Goal: Task Accomplishment & Management: Use online tool/utility

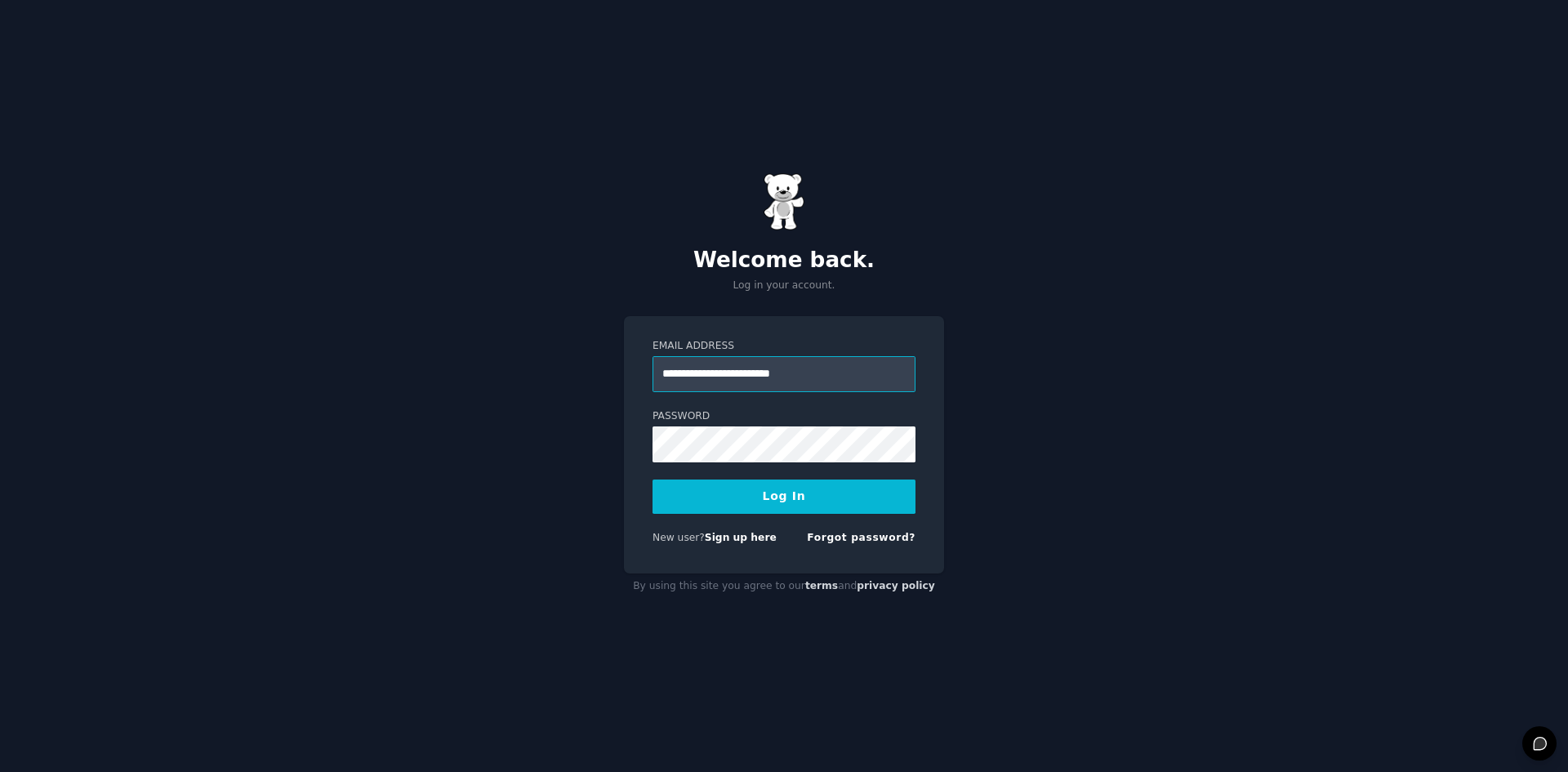
type input "**********"
click at [829, 508] on button "Log In" at bounding box center [784, 497] width 263 height 34
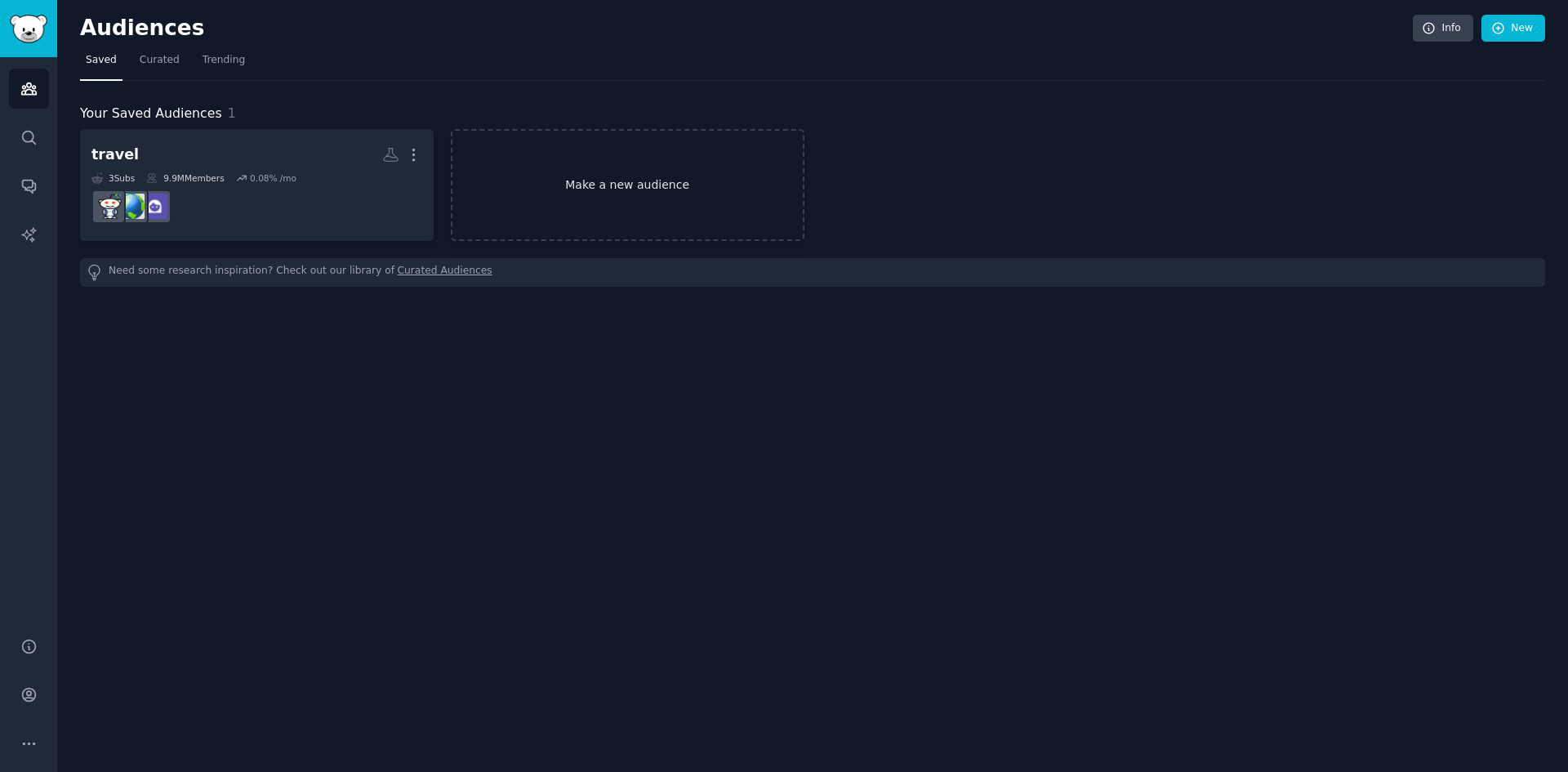
click at [656, 194] on link "Make a new audience" at bounding box center [628, 185] width 354 height 112
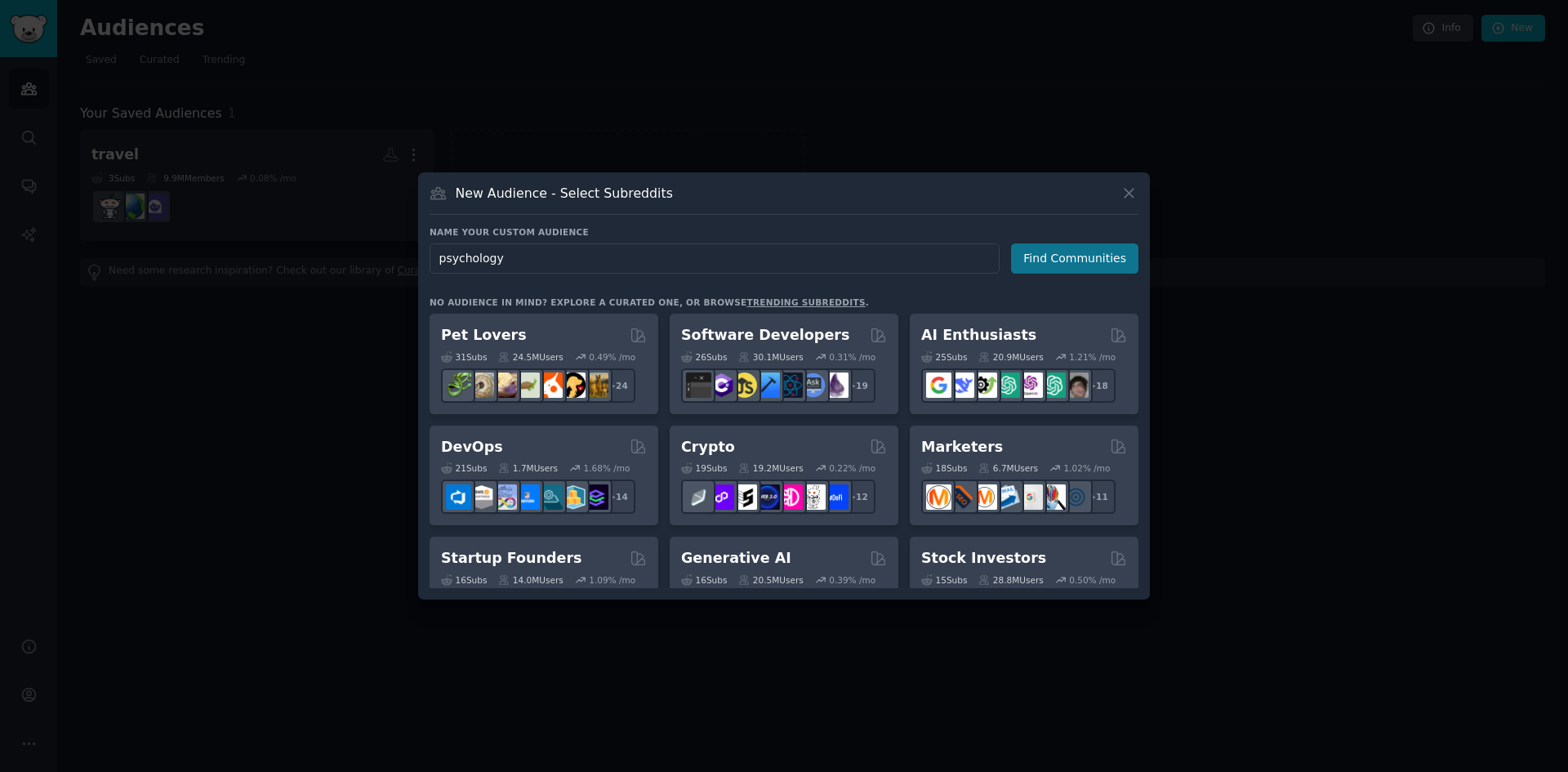
type input "psychology"
click at [1112, 269] on button "Find Communities" at bounding box center [1075, 258] width 127 height 31
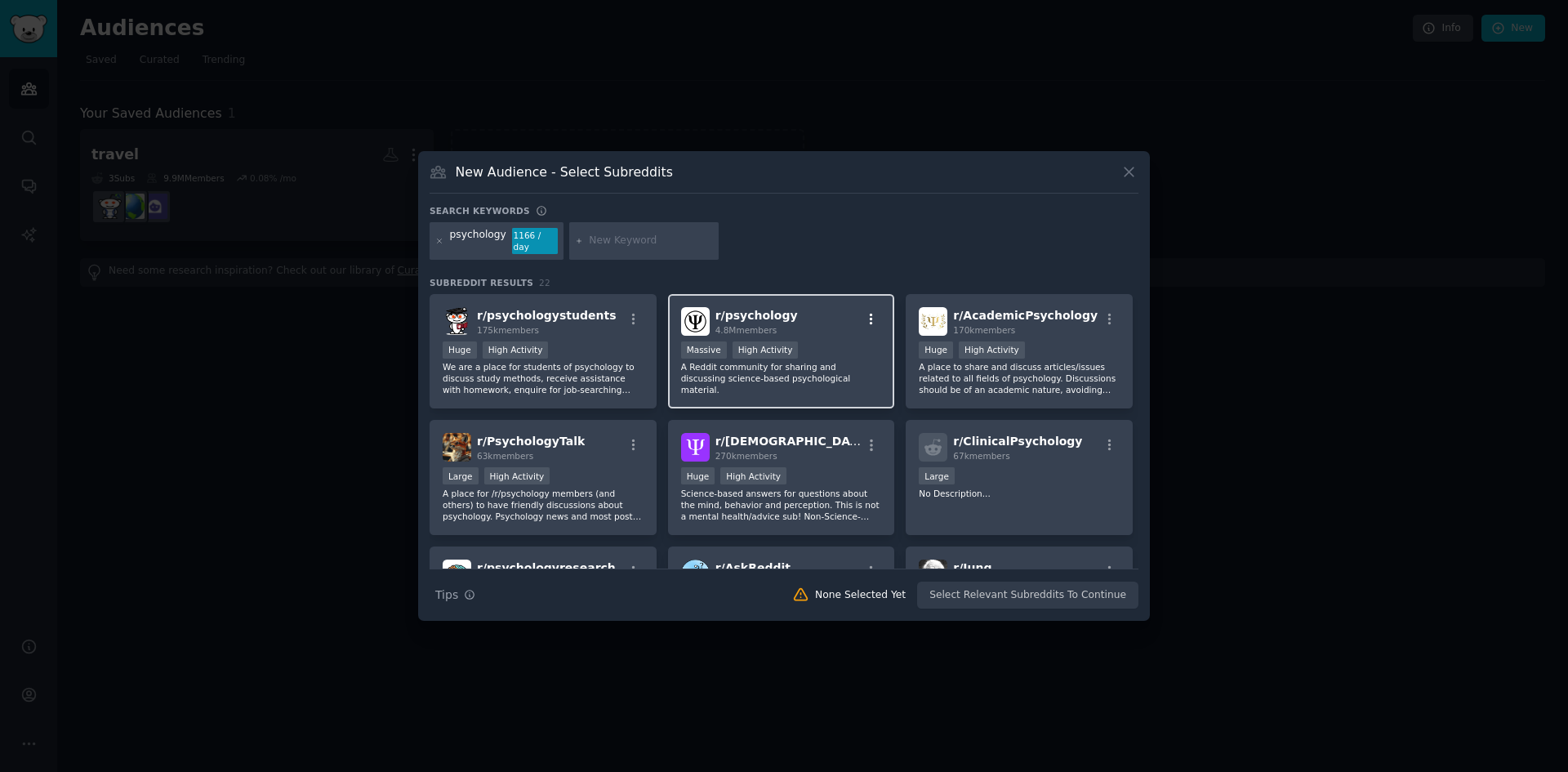
click at [875, 312] on icon "button" at bounding box center [871, 319] width 14 height 14
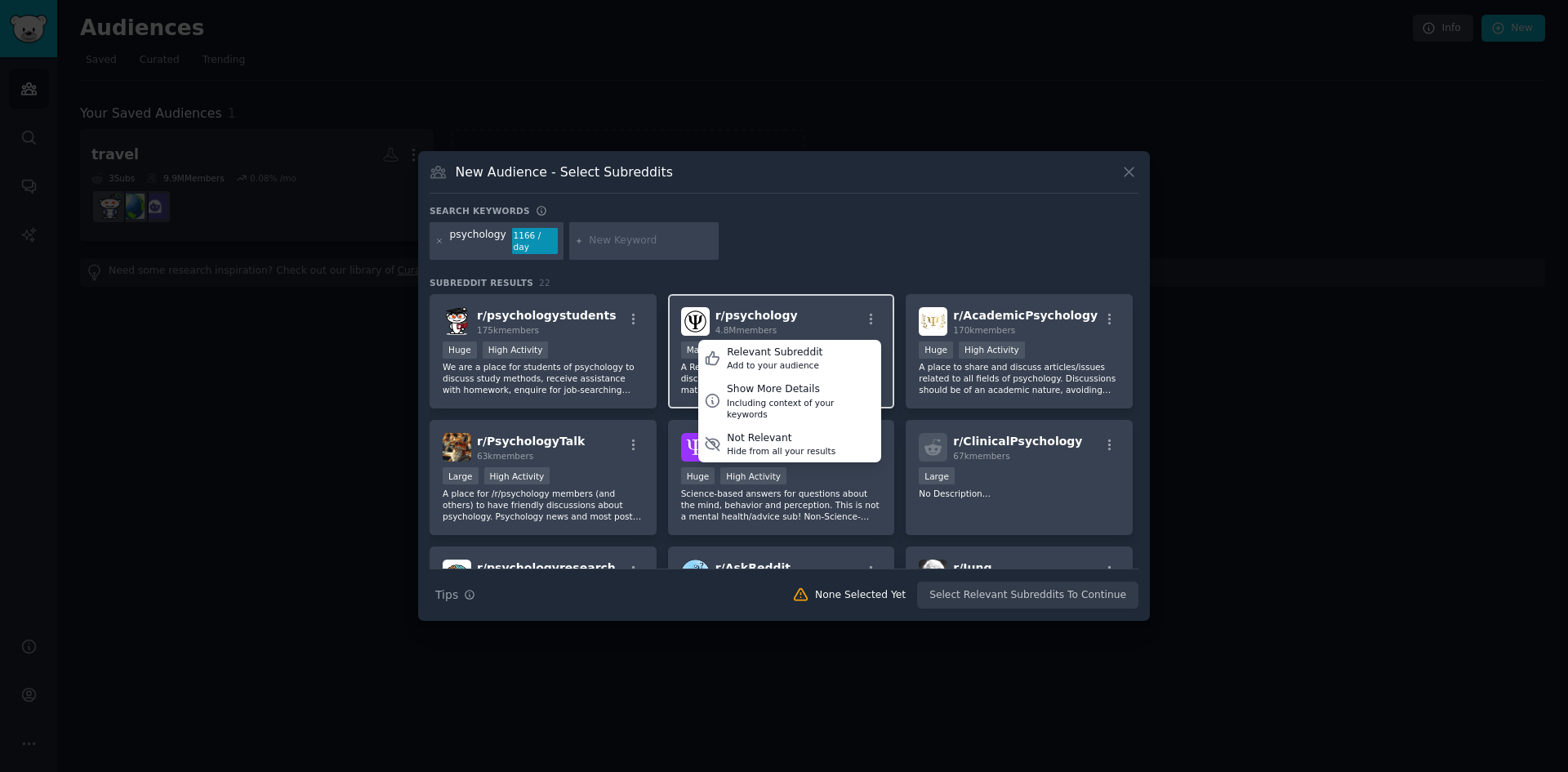
click at [835, 307] on div "r/ psychology 4.8M members Relevant Subreddit Add to your audience Show More De…" at bounding box center [782, 321] width 201 height 29
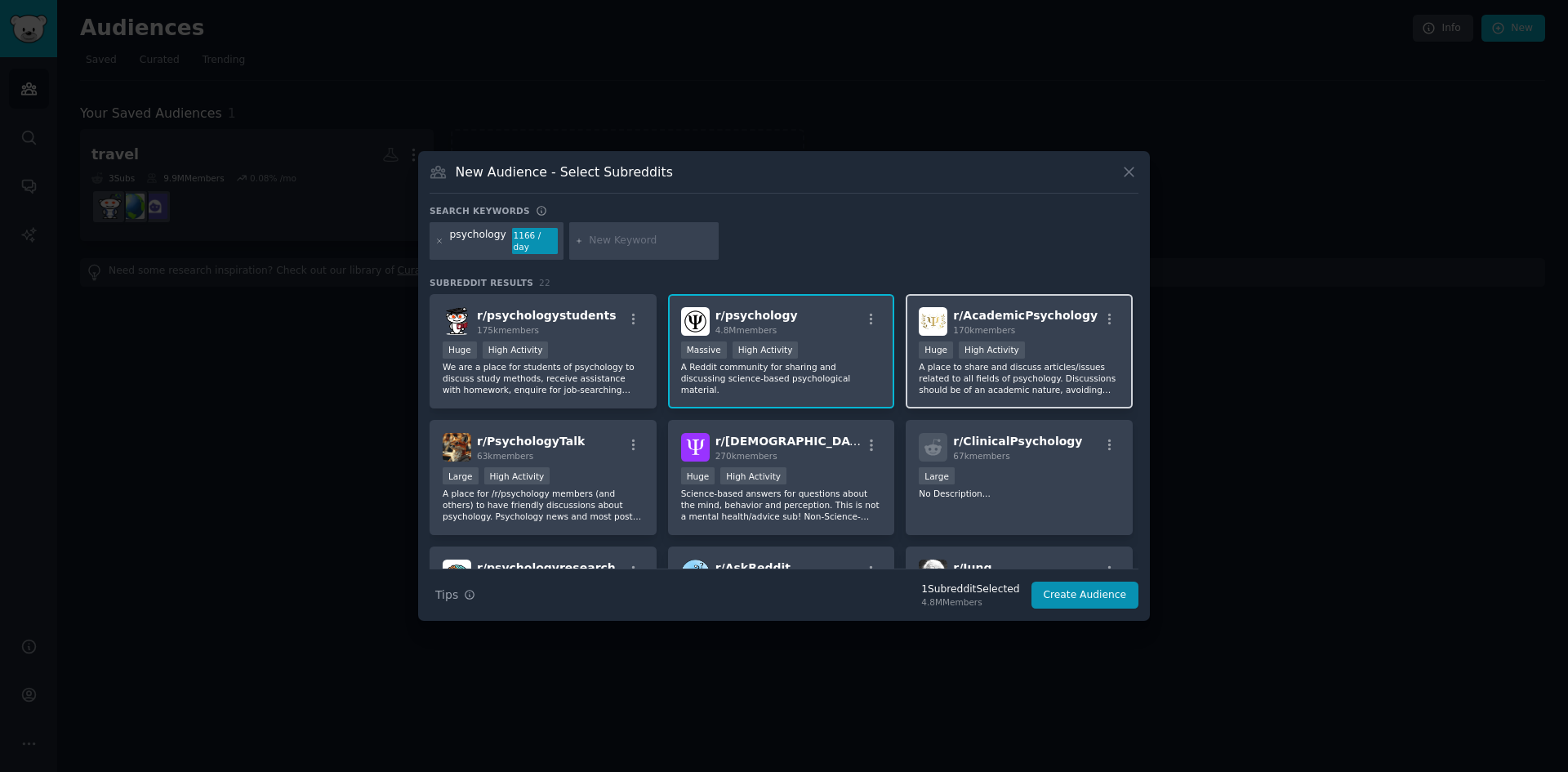
click at [1049, 309] on span "r/ AcademicPsychology" at bounding box center [1026, 315] width 144 height 13
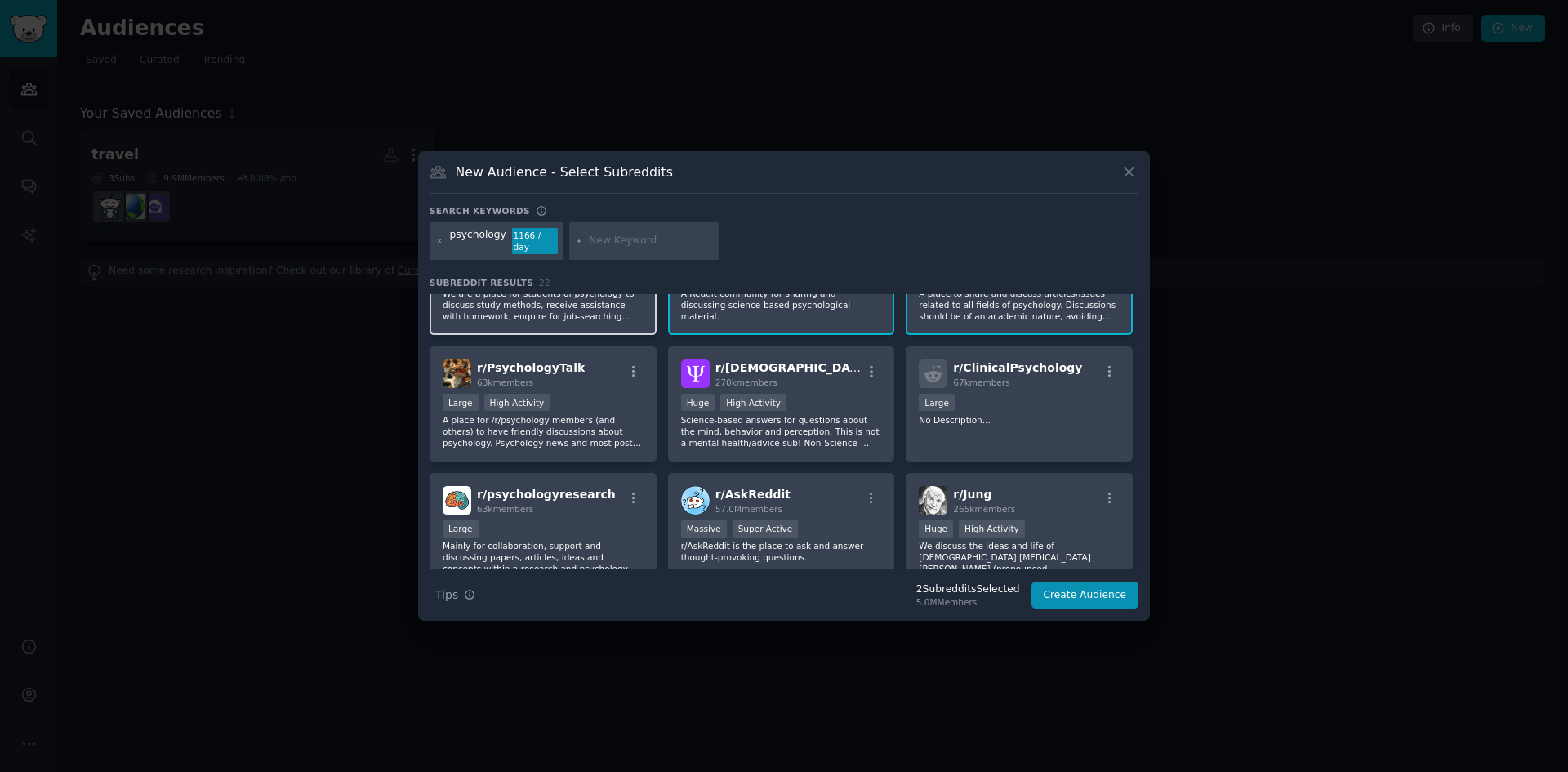
scroll to position [82, 0]
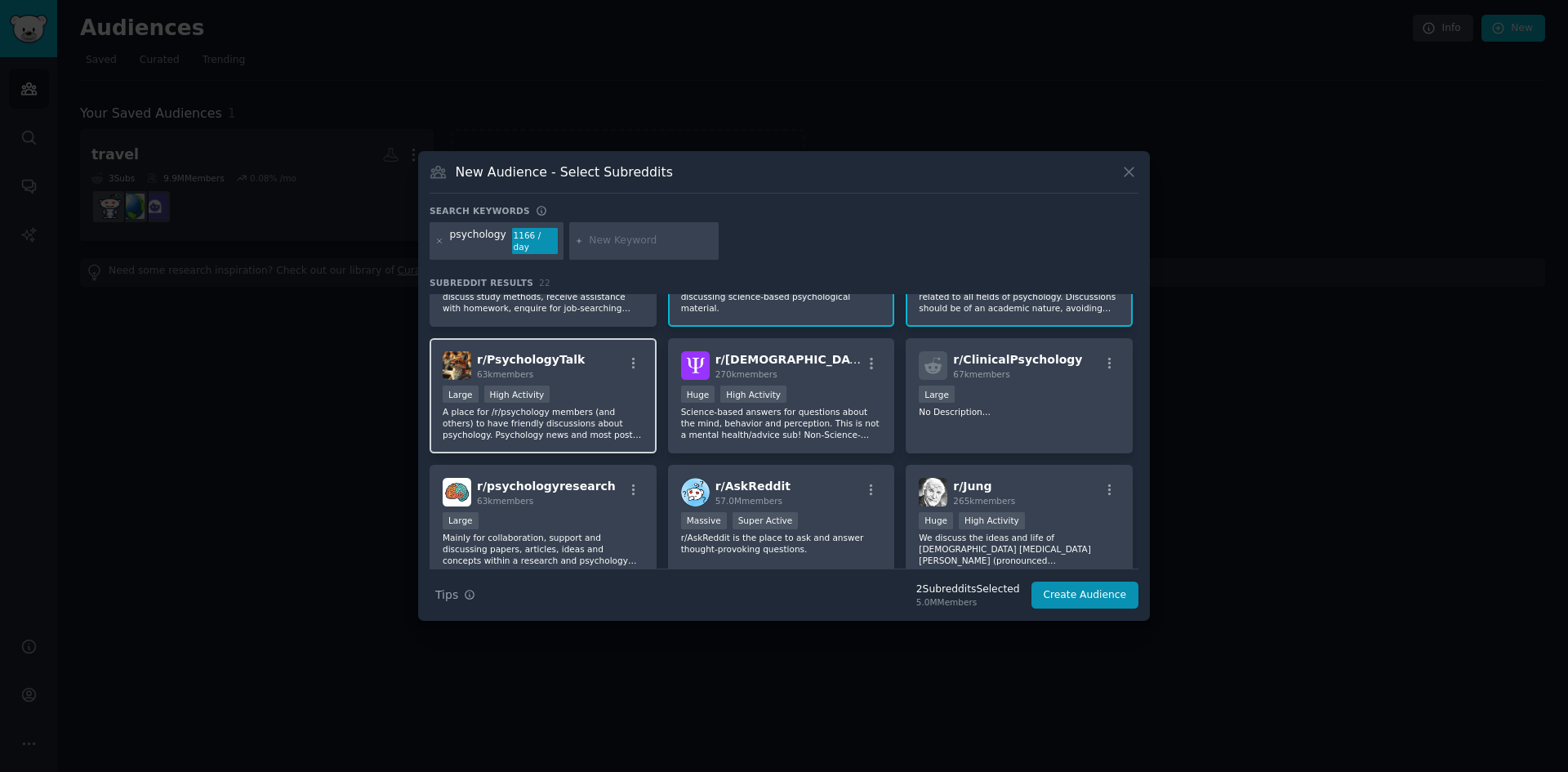
click at [569, 340] on div "r/ PsychologyTalk 63k members Large High Activity A place for /r/psychology mem…" at bounding box center [543, 396] width 227 height 116
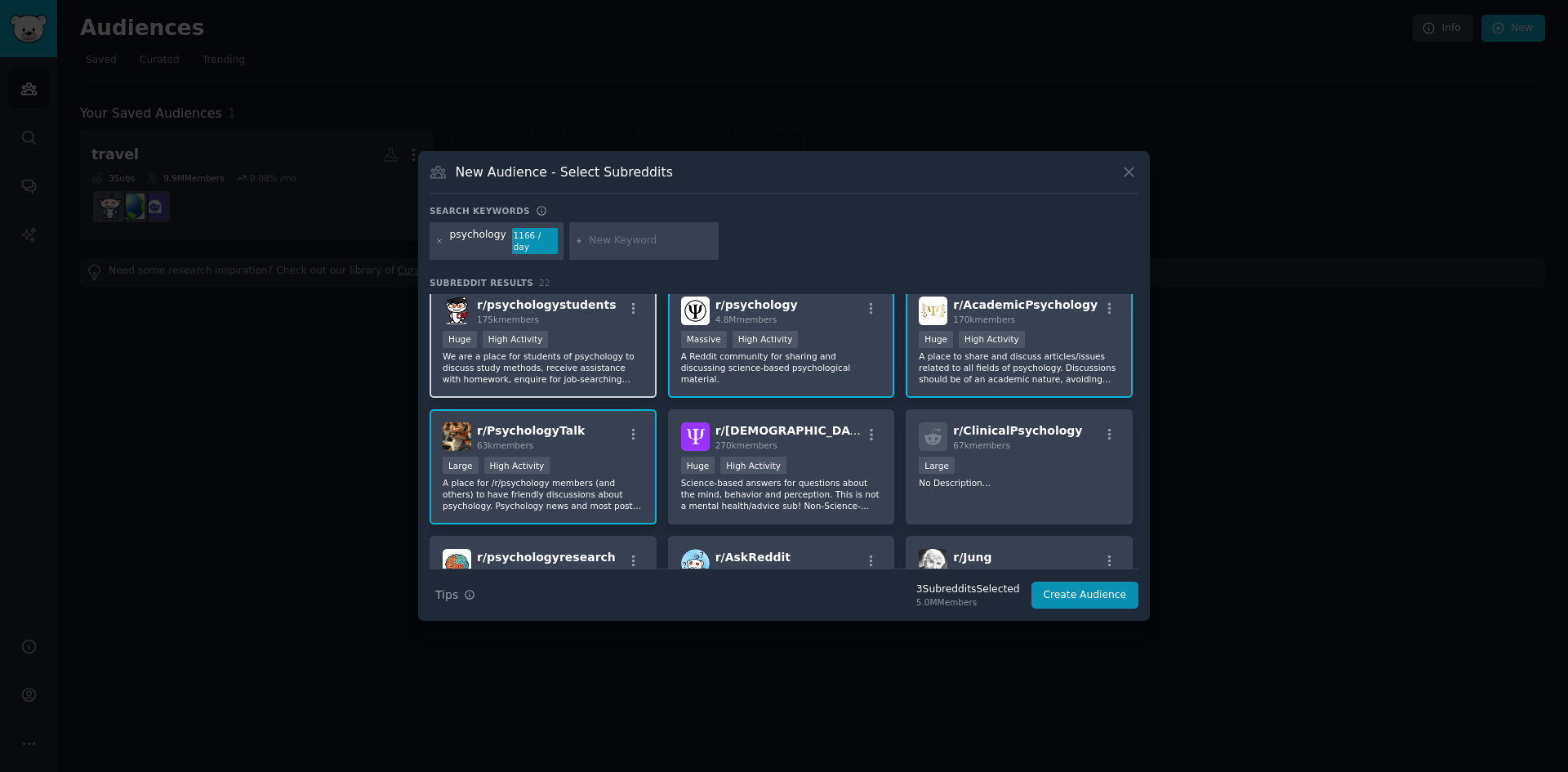
scroll to position [0, 0]
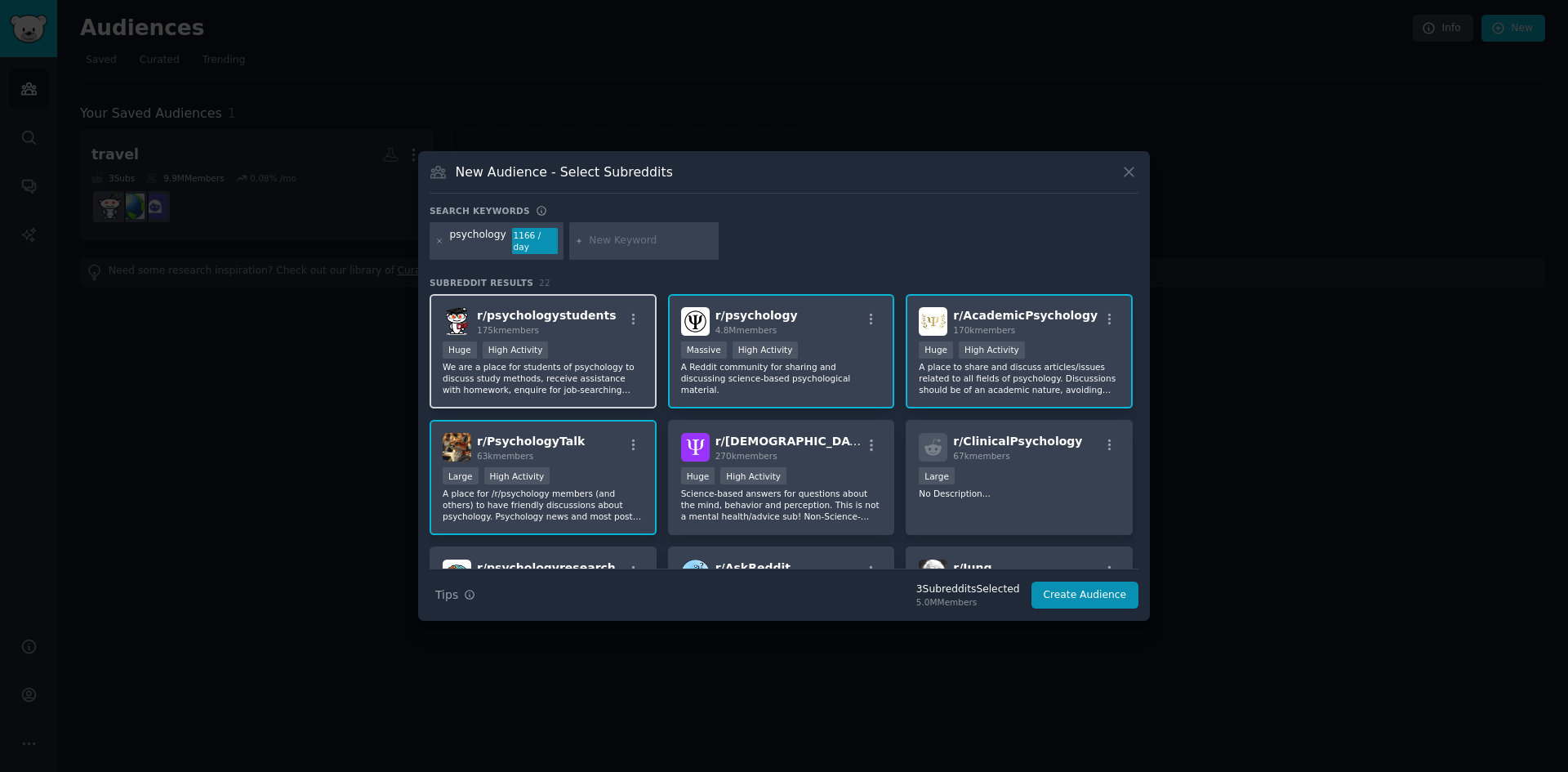
click at [578, 331] on div "r/ psychologystudents 175k members Huge High Activity We are a place for studen…" at bounding box center [543, 352] width 227 height 116
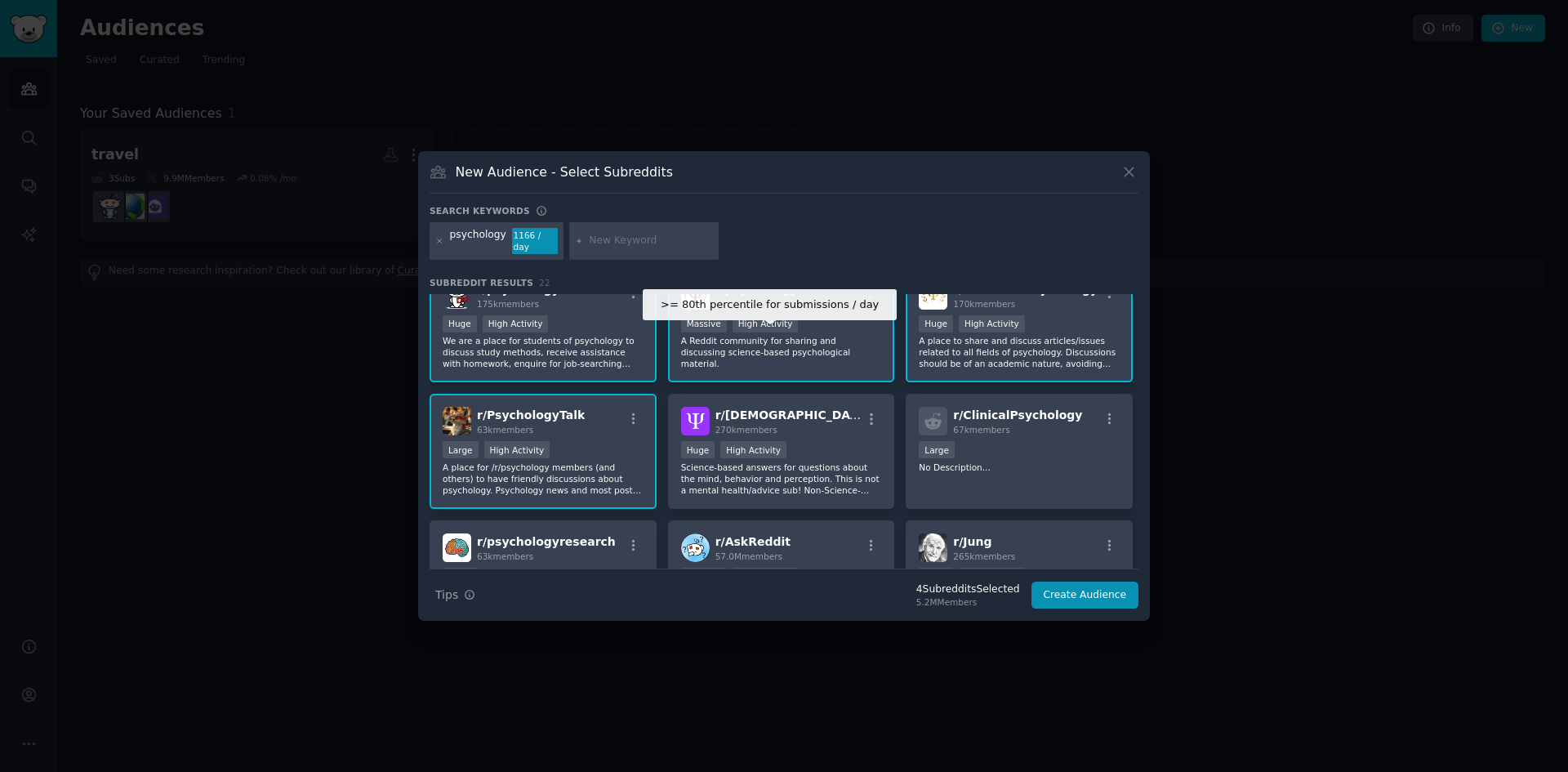
scroll to position [82, 0]
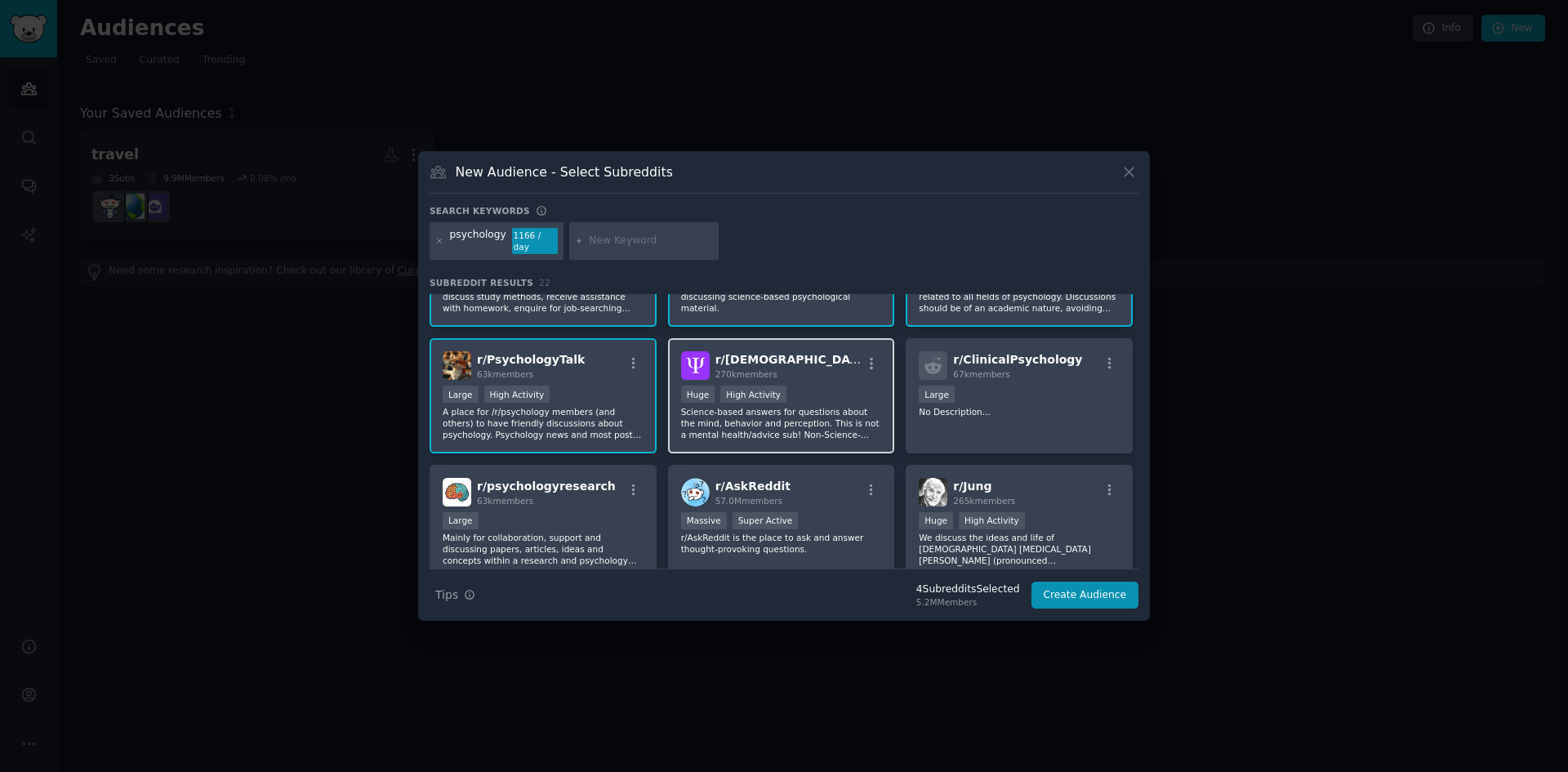
click at [820, 363] on div "r/ [DEMOGRAPHIC_DATA] 270k members" at bounding box center [782, 366] width 201 height 29
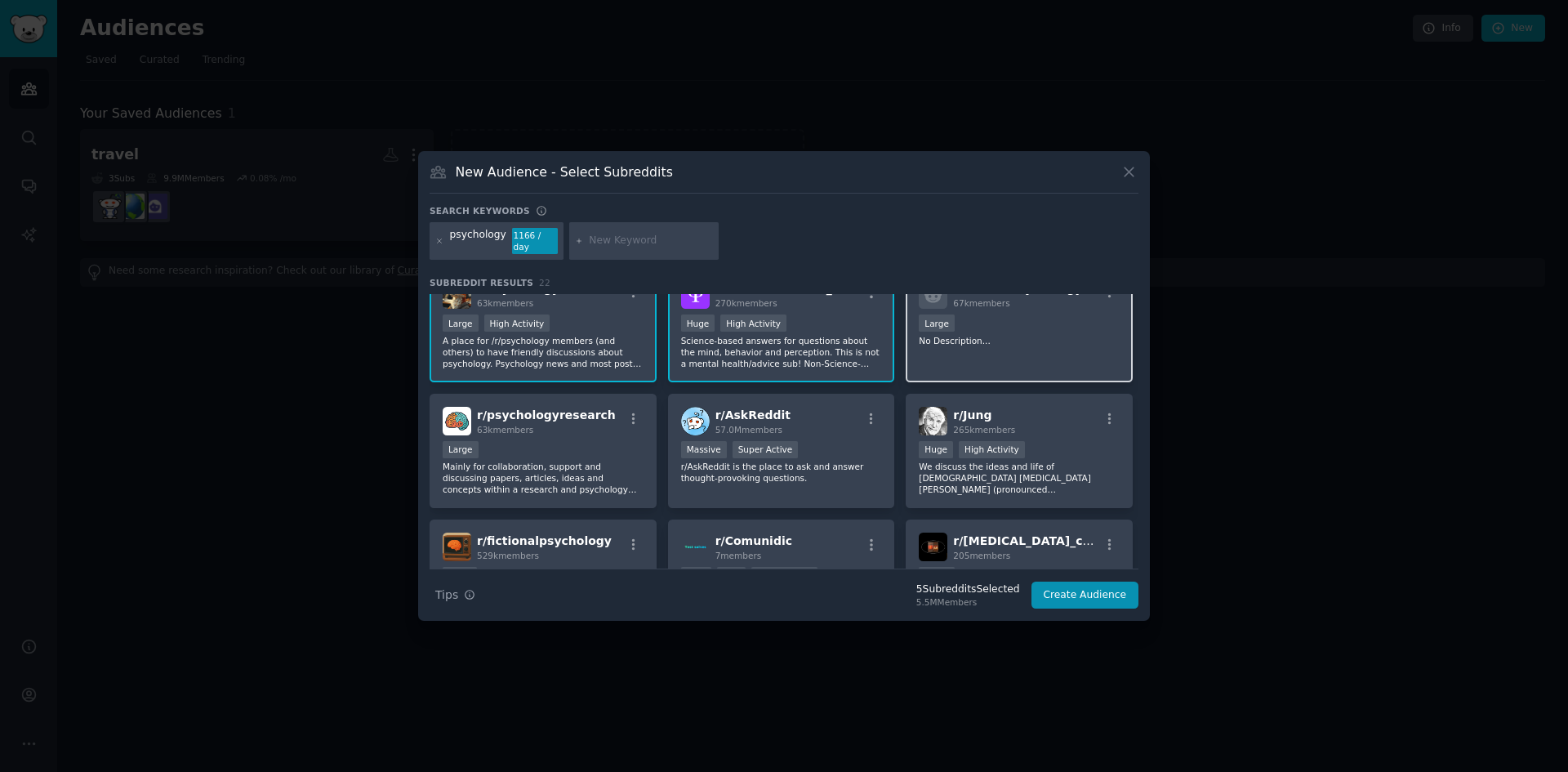
scroll to position [163, 0]
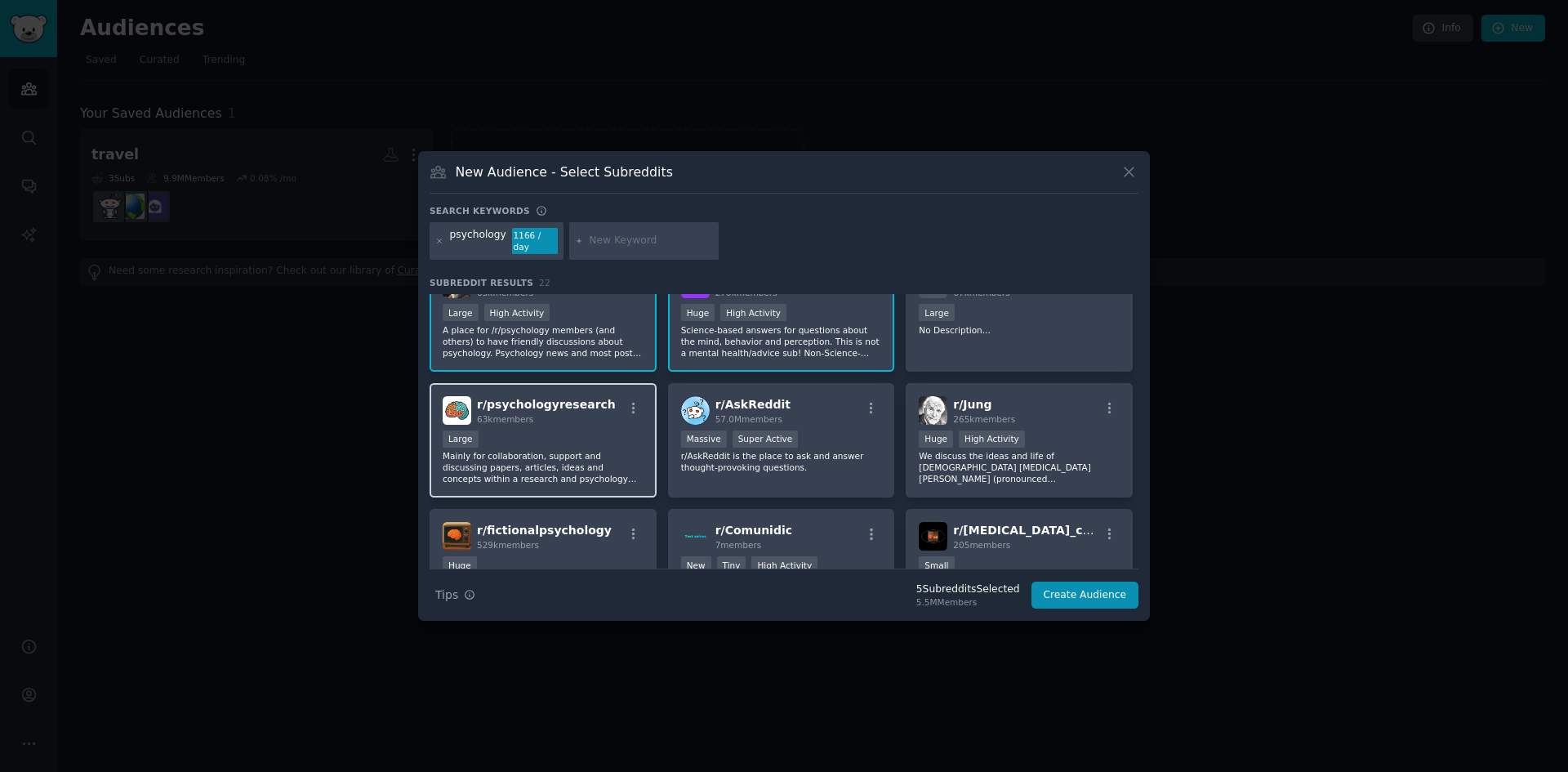
click at [539, 402] on span "r/ psychologyresearch" at bounding box center [546, 404] width 139 height 13
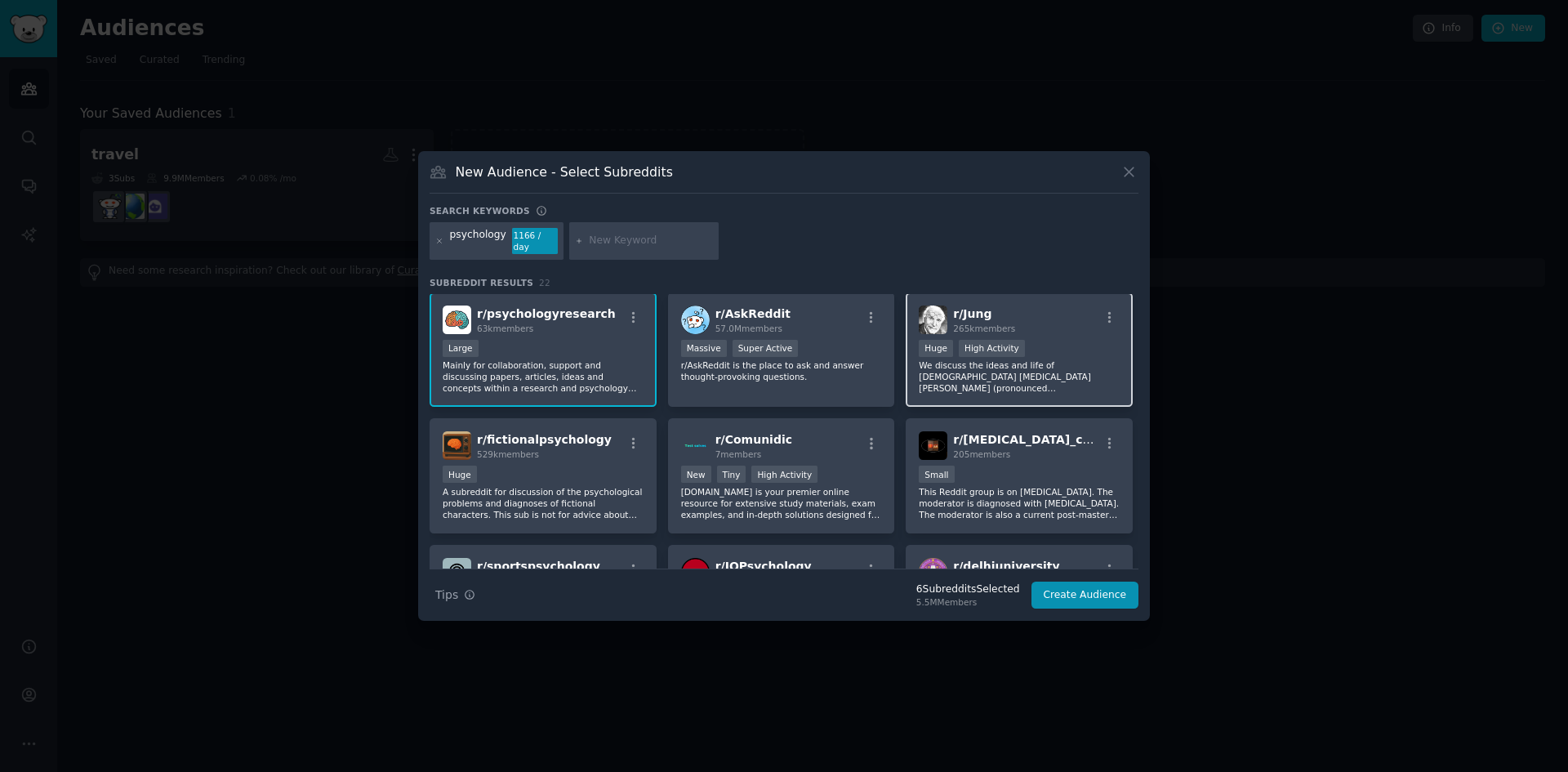
scroll to position [245, 0]
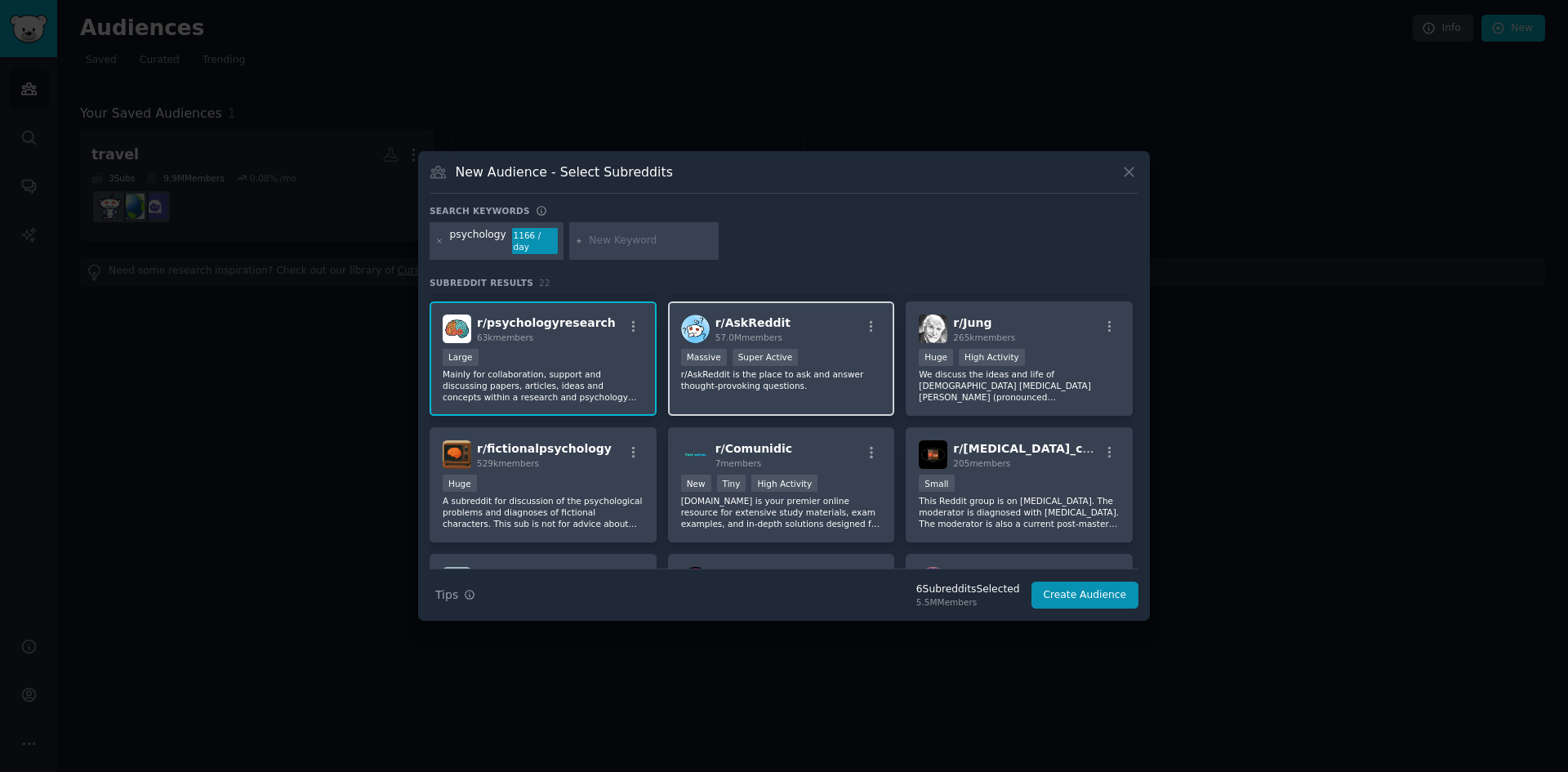
click at [855, 389] on div "r/ AskReddit 57.0M members Massive Super Active r/AskReddit is the place to ask…" at bounding box center [781, 360] width 227 height 116
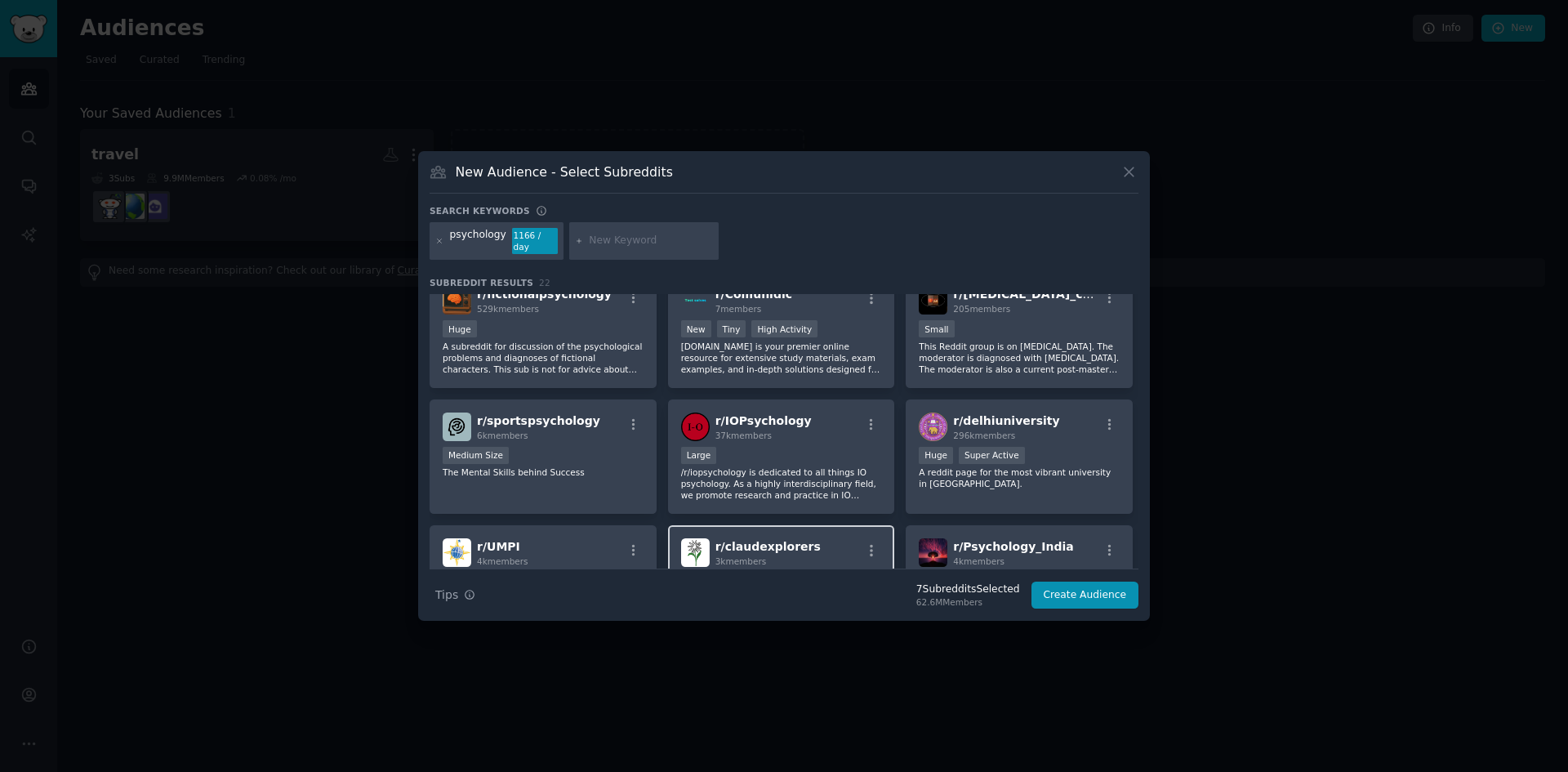
scroll to position [409, 0]
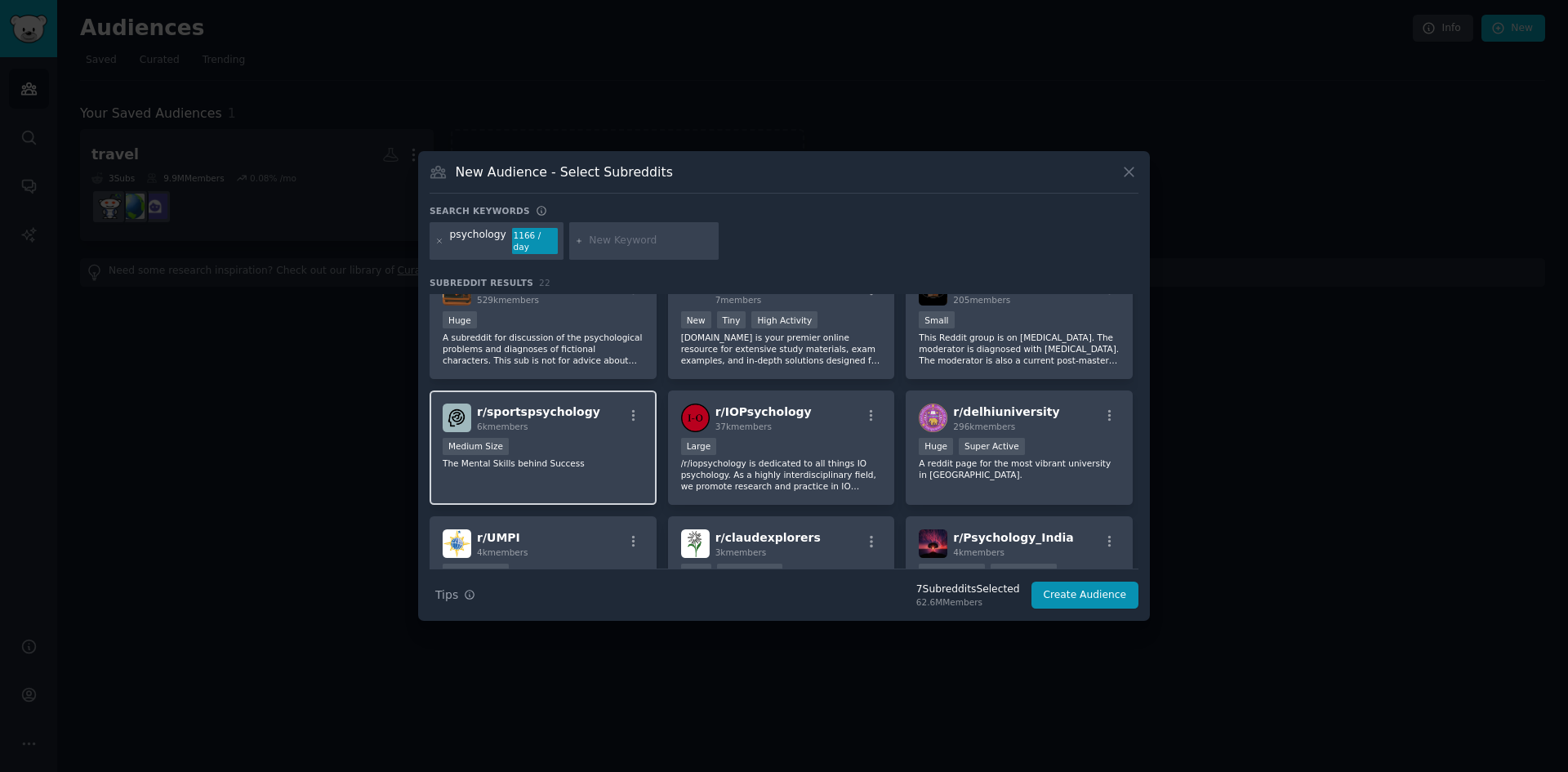
click at [553, 406] on span "r/ sportspsychology" at bounding box center [538, 412] width 123 height 13
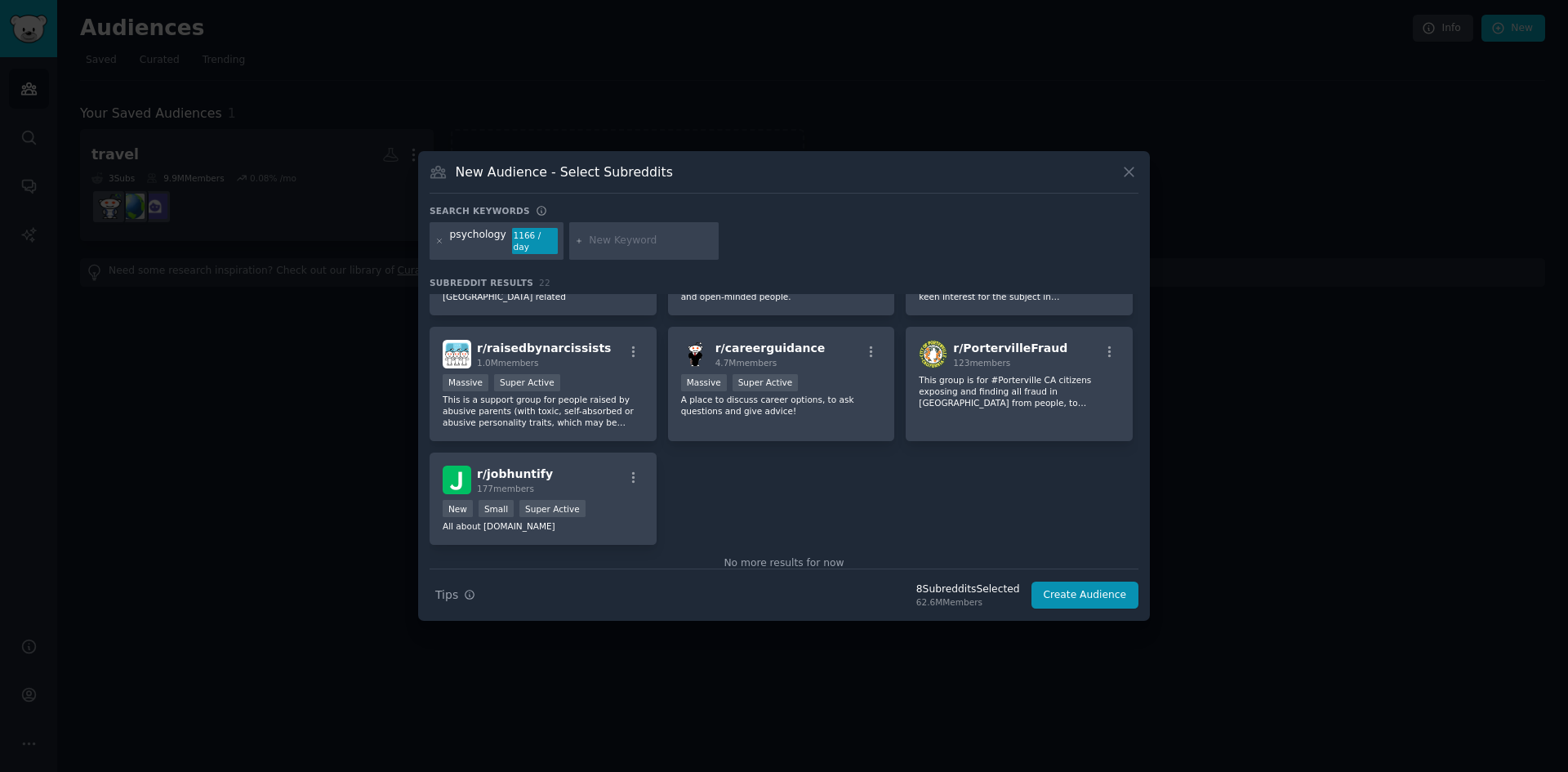
scroll to position [735, 0]
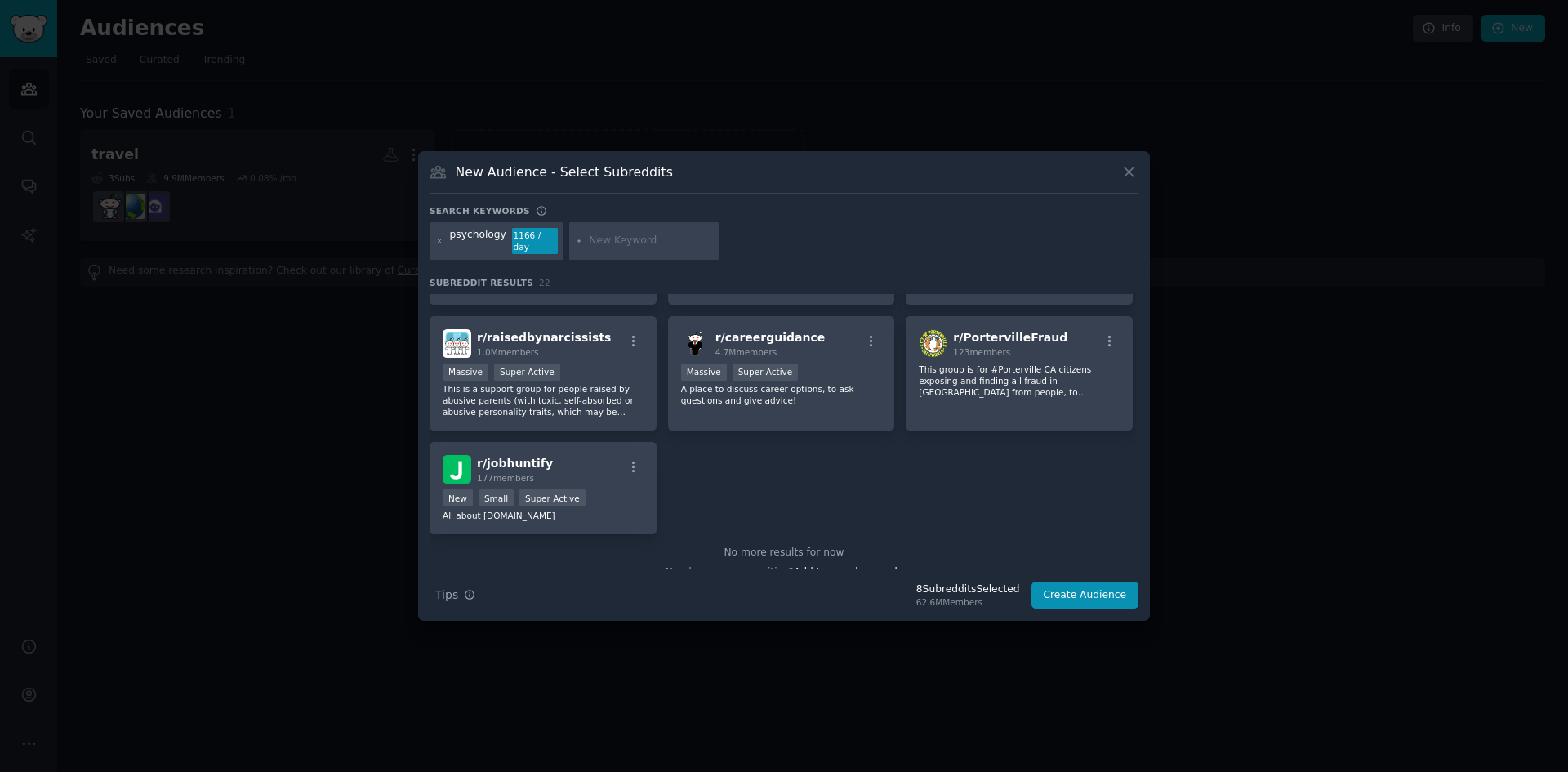
click at [634, 244] on input "text" at bounding box center [651, 241] width 124 height 14
type input "neuroscience"
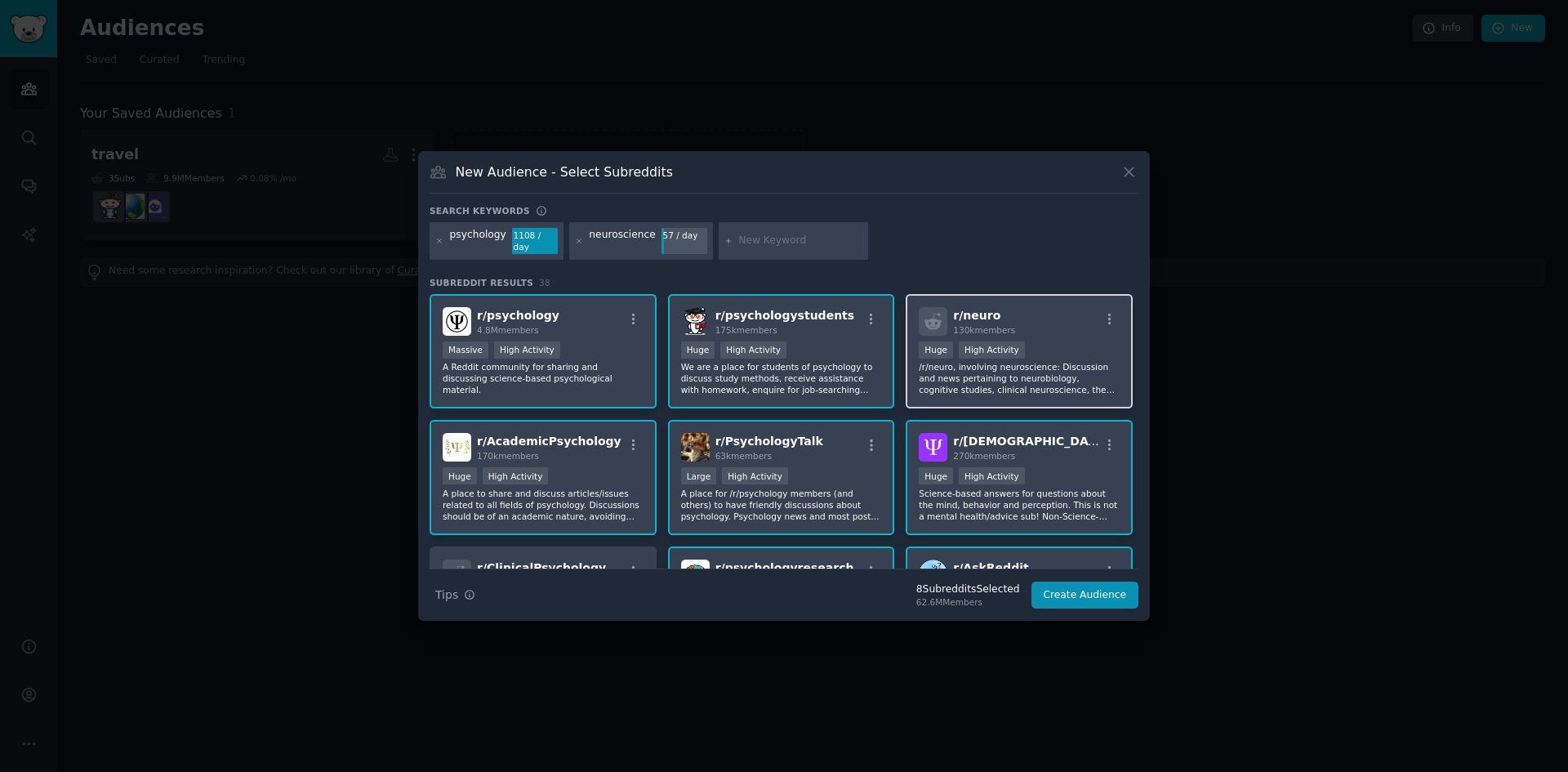
click at [1076, 375] on p "/r/neuro, involving neuroscience: Discussion and news pertaining to neurobiolog…" at bounding box center [1019, 378] width 201 height 34
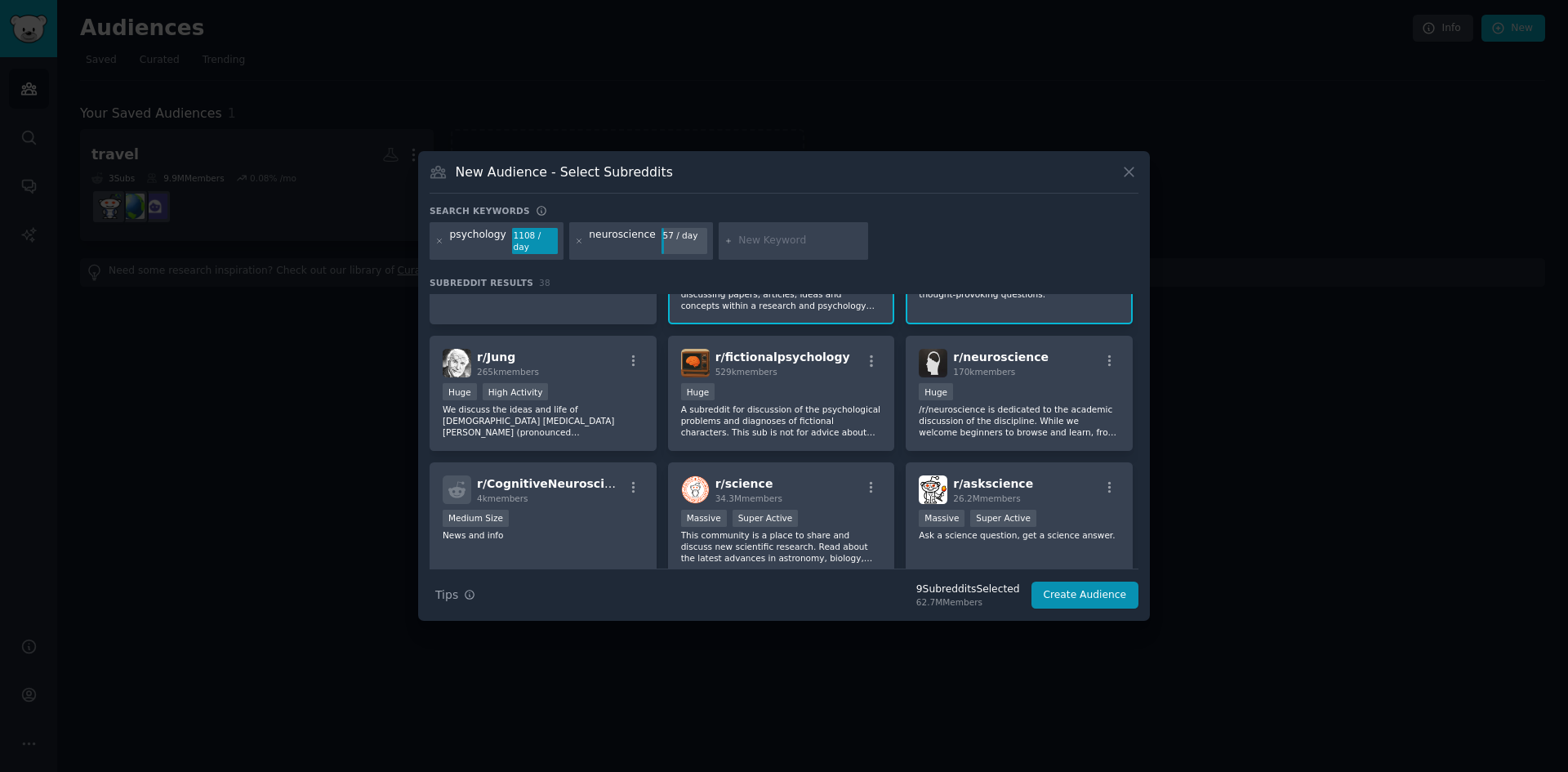
scroll to position [326, 0]
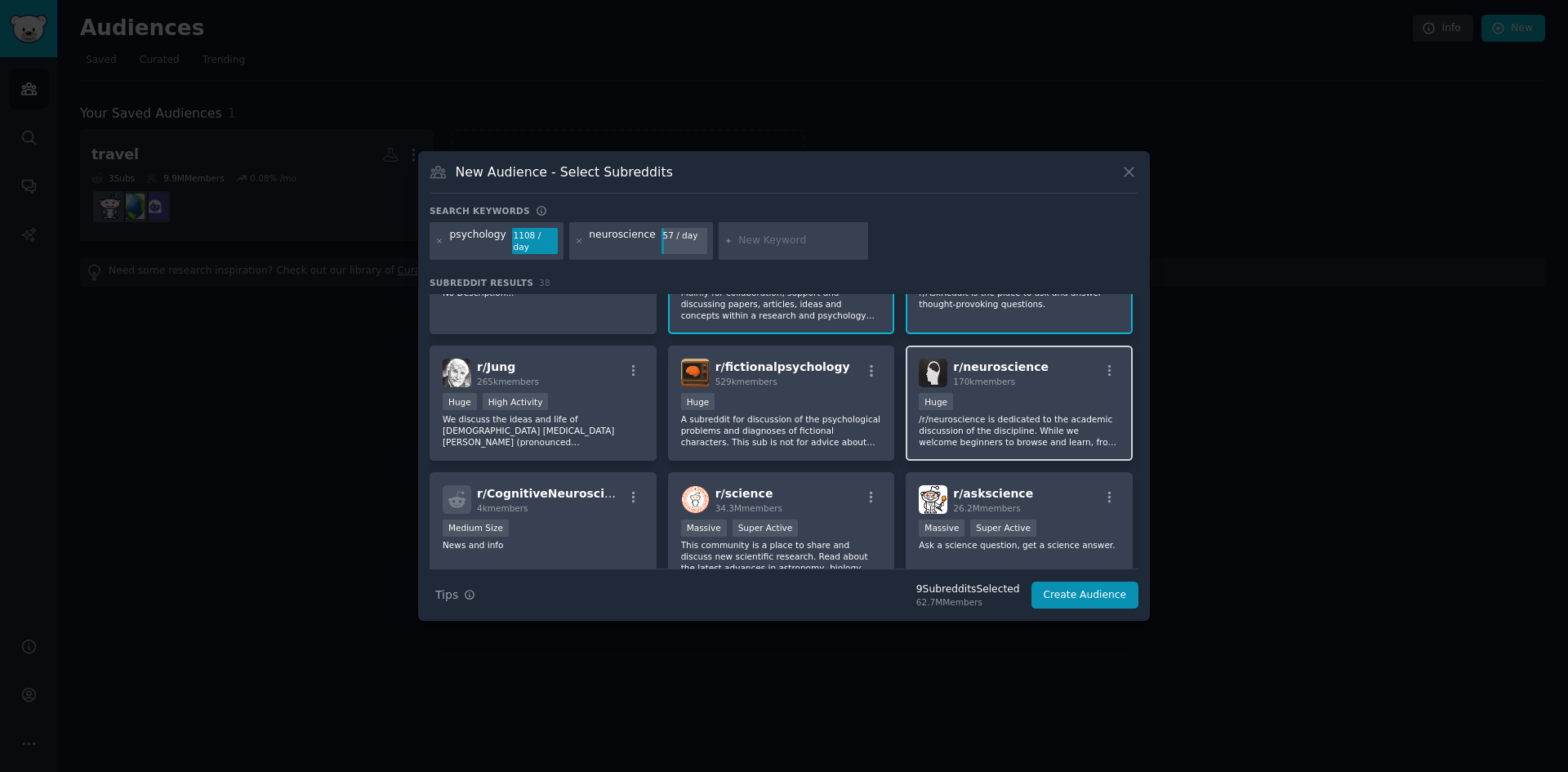
click at [1029, 428] on p "/r/neuroscience is dedicated to the academic discussion of the discipline. Whil…" at bounding box center [1019, 430] width 201 height 34
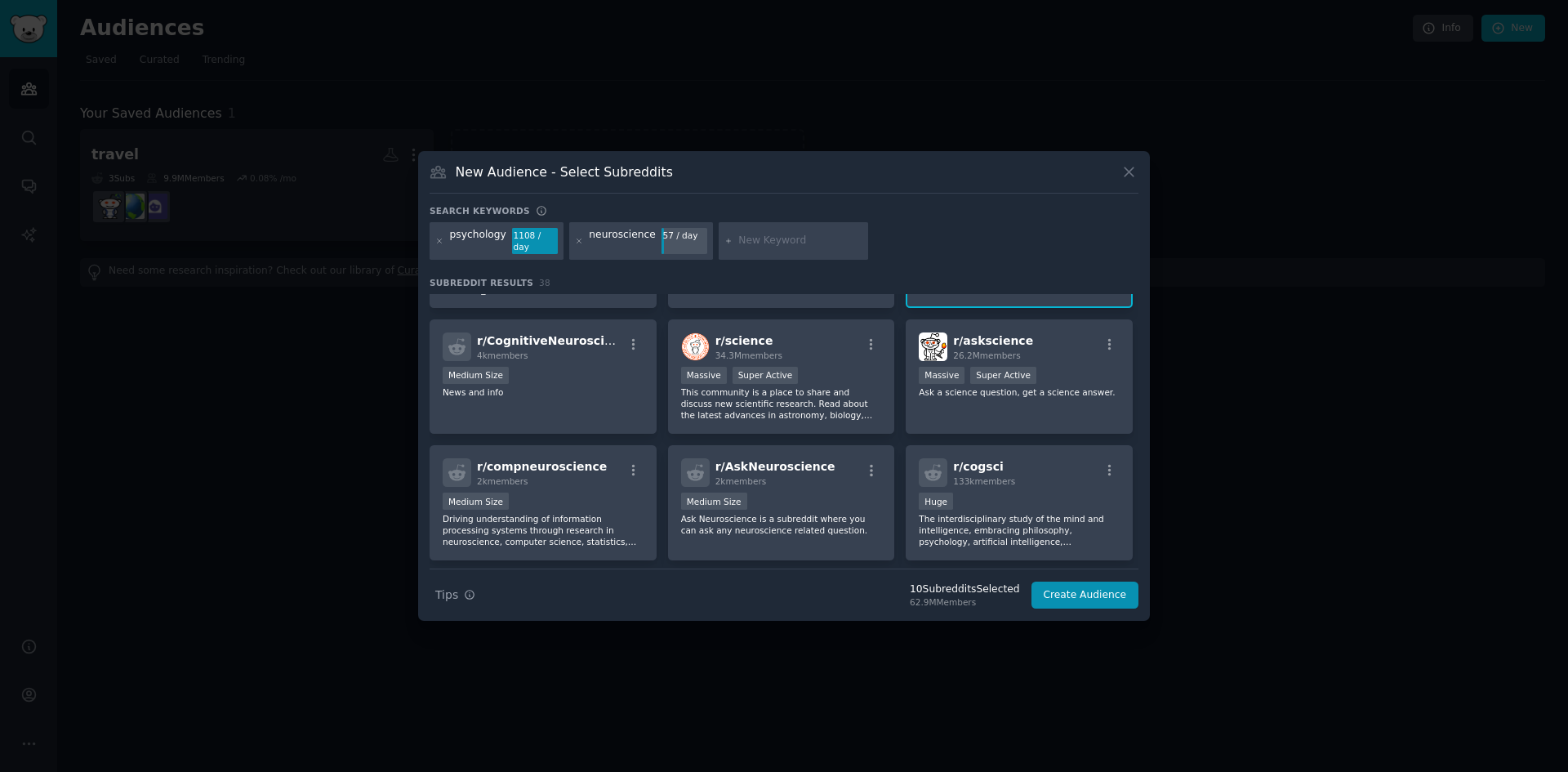
scroll to position [491, 0]
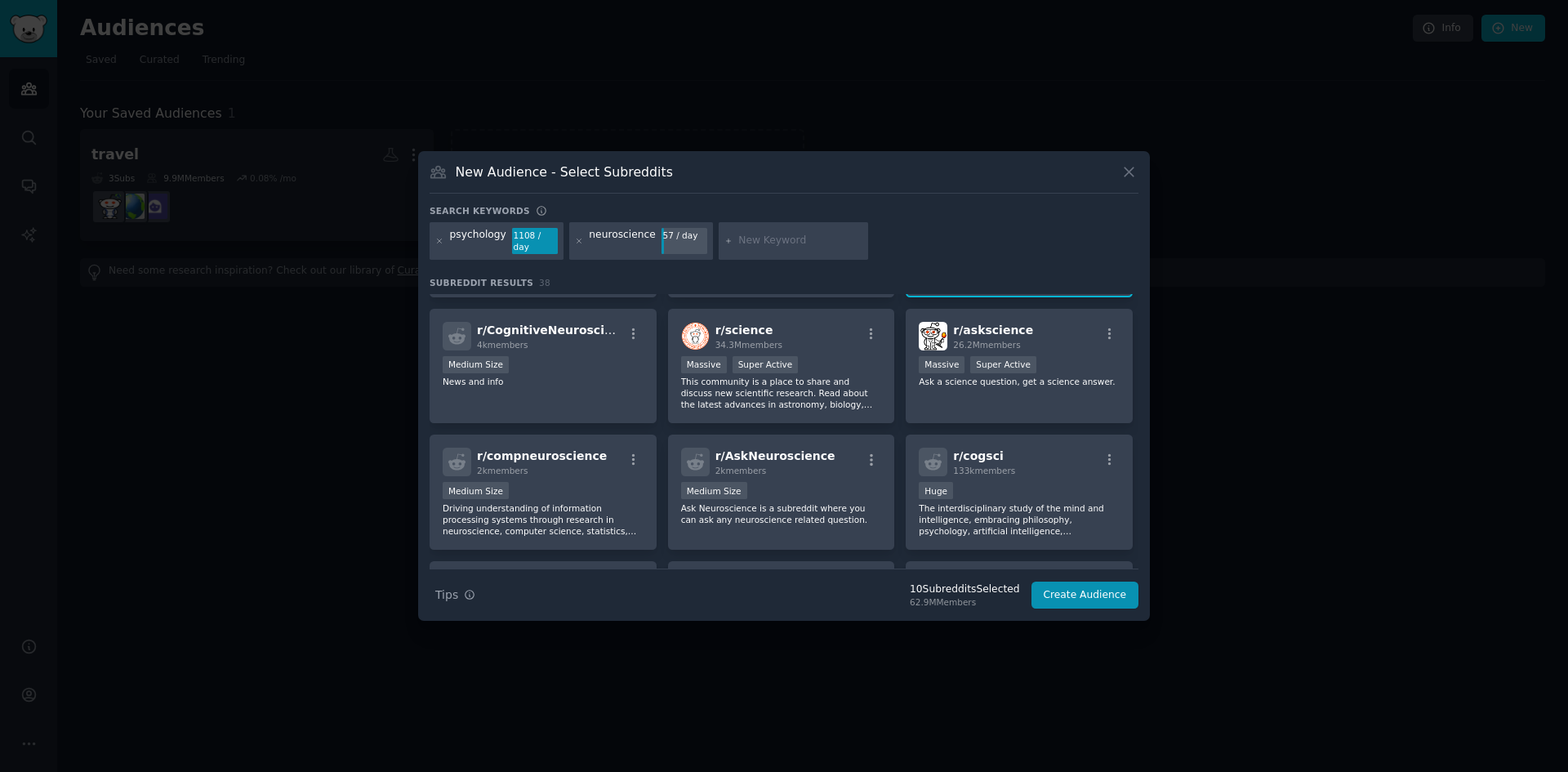
click at [675, 241] on div "57 / day" at bounding box center [684, 235] width 46 height 14
click at [676, 242] on div "57 / day" at bounding box center [684, 235] width 46 height 14
click at [1073, 388] on div "r/ askscience 26.2M members Massive Super Active Ask a science question, get a …" at bounding box center [1019, 366] width 227 height 116
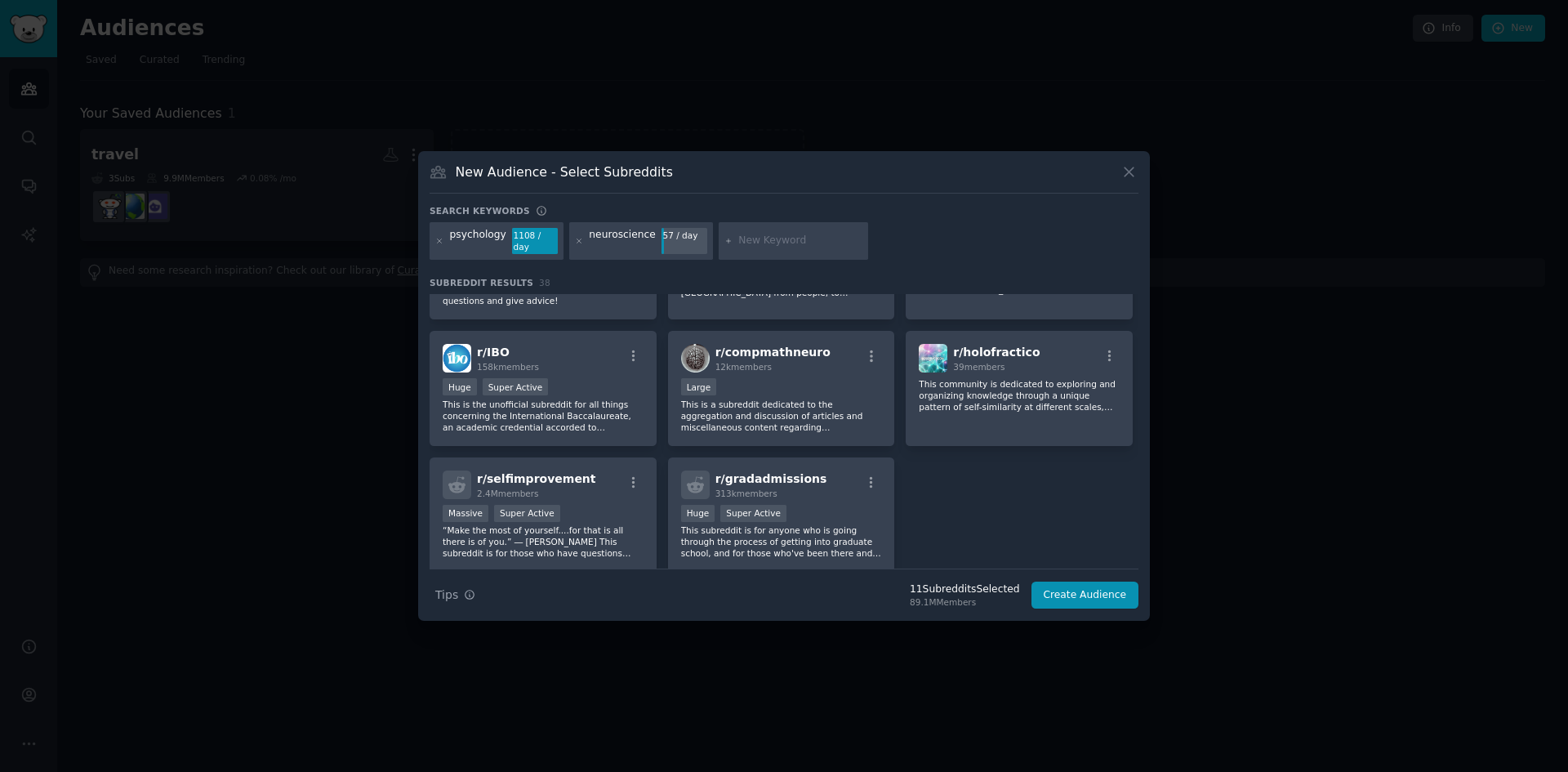
scroll to position [1389, 0]
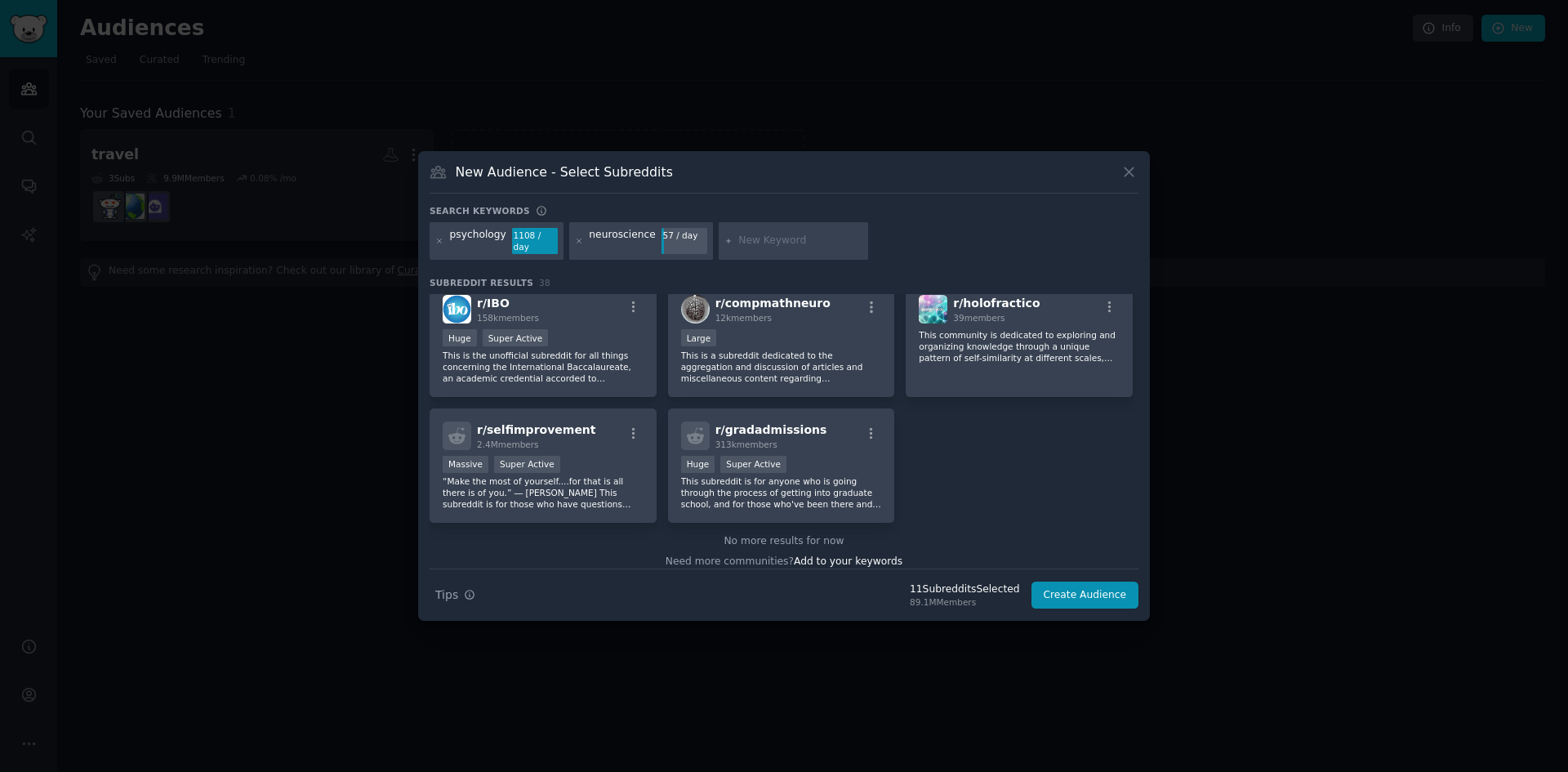
click at [774, 247] on input "text" at bounding box center [801, 241] width 124 height 14
type input "human brain"
click at [719, 246] on div "human brain" at bounding box center [794, 241] width 150 height 37
click at [724, 244] on icon at bounding box center [728, 241] width 9 height 9
click at [794, 242] on input "human brain" at bounding box center [801, 241] width 124 height 14
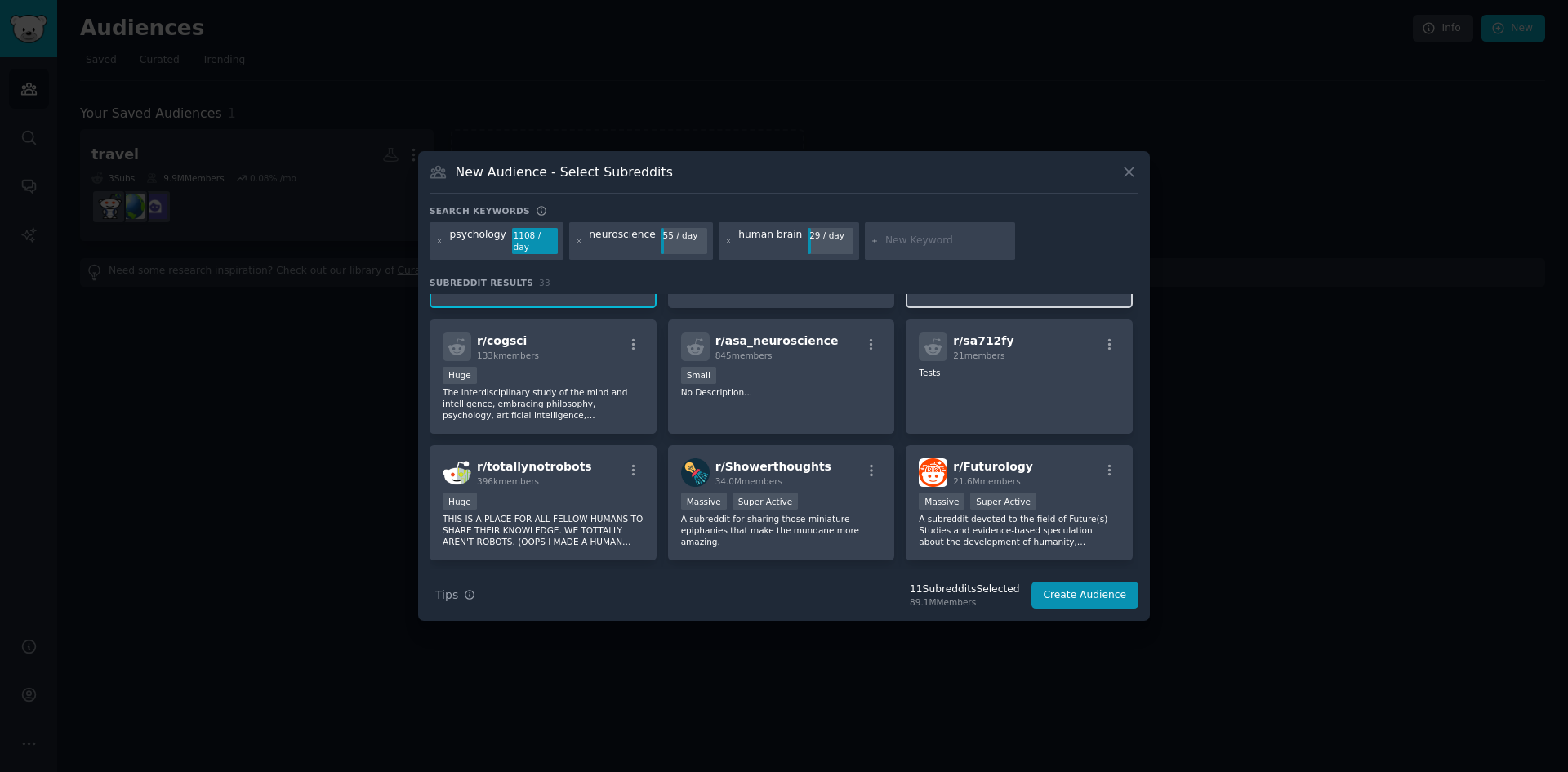
scroll to position [735, 0]
click at [724, 239] on icon at bounding box center [728, 241] width 9 height 9
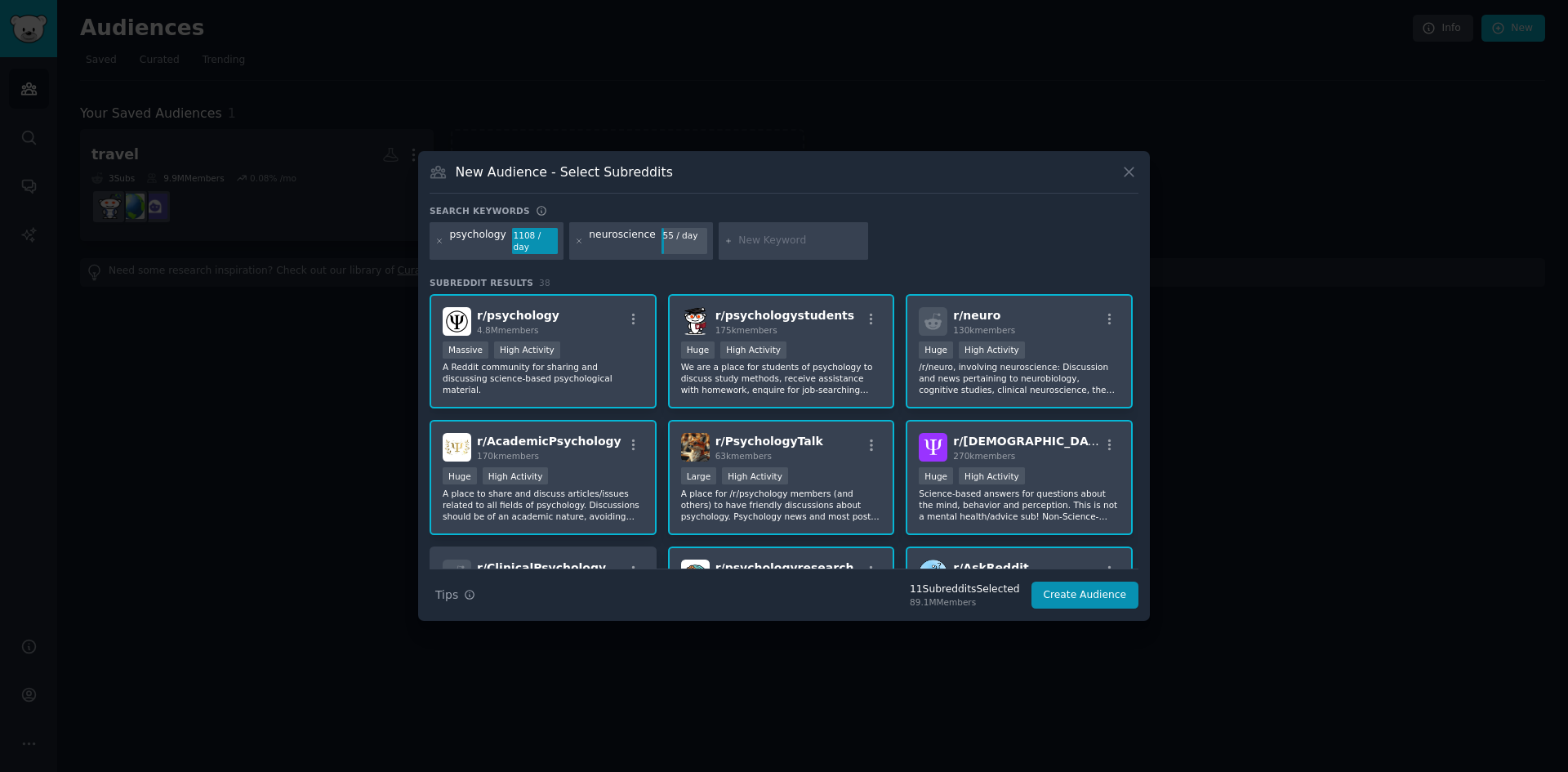
click at [765, 241] on input "text" at bounding box center [801, 241] width 124 height 14
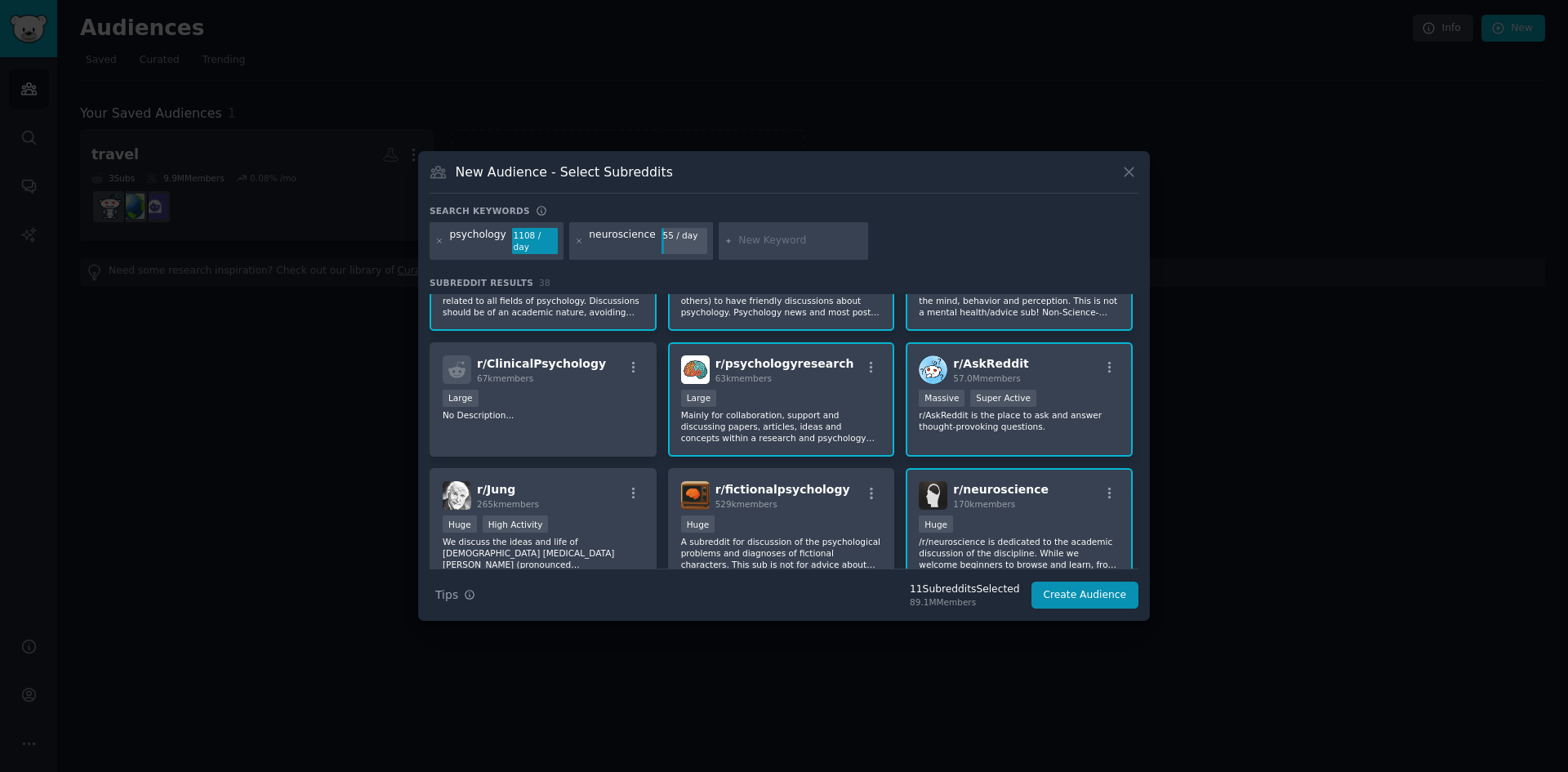
scroll to position [163, 0]
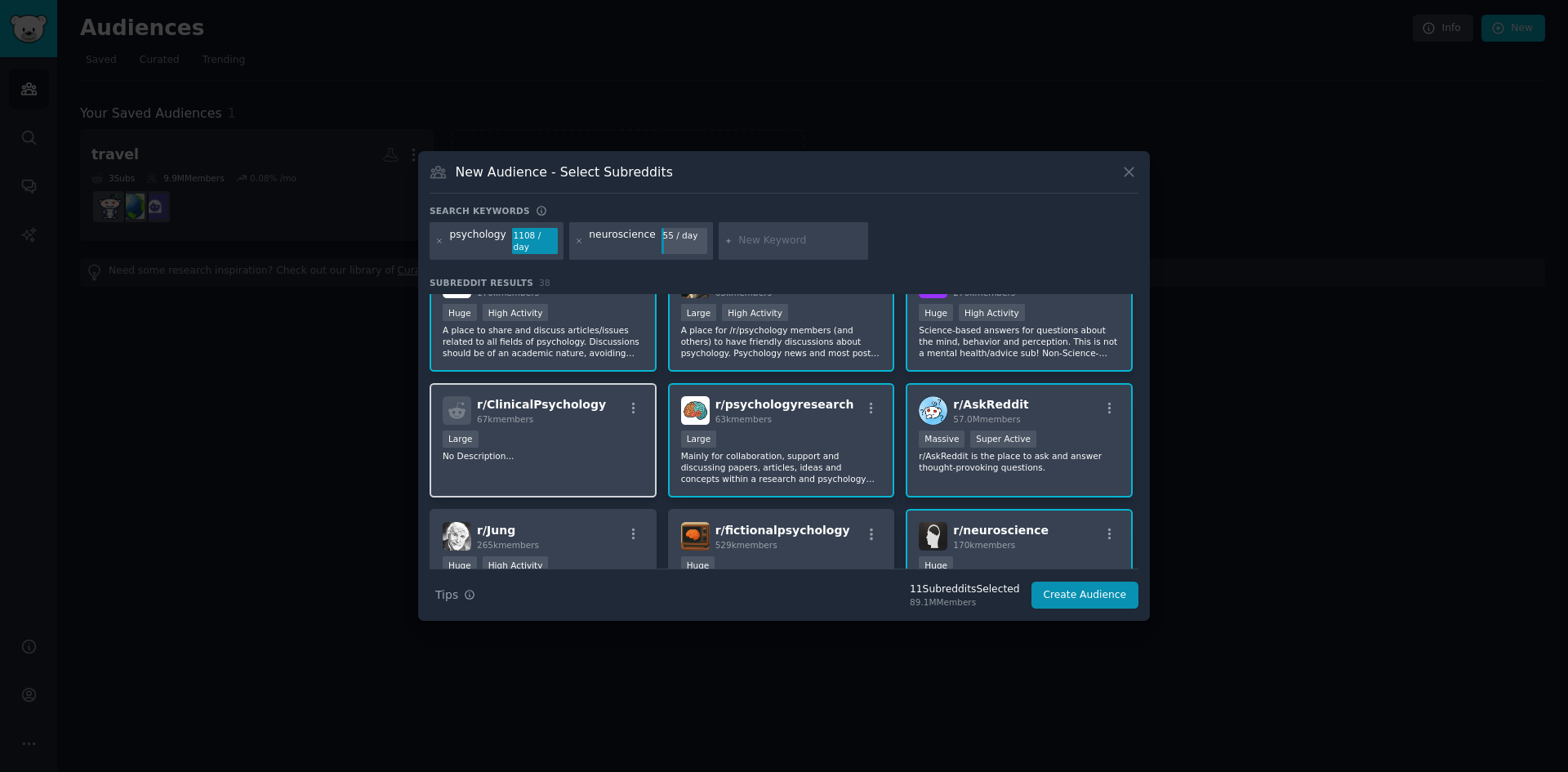
click at [526, 398] on span "r/ ClinicalPsychology" at bounding box center [541, 404] width 129 height 13
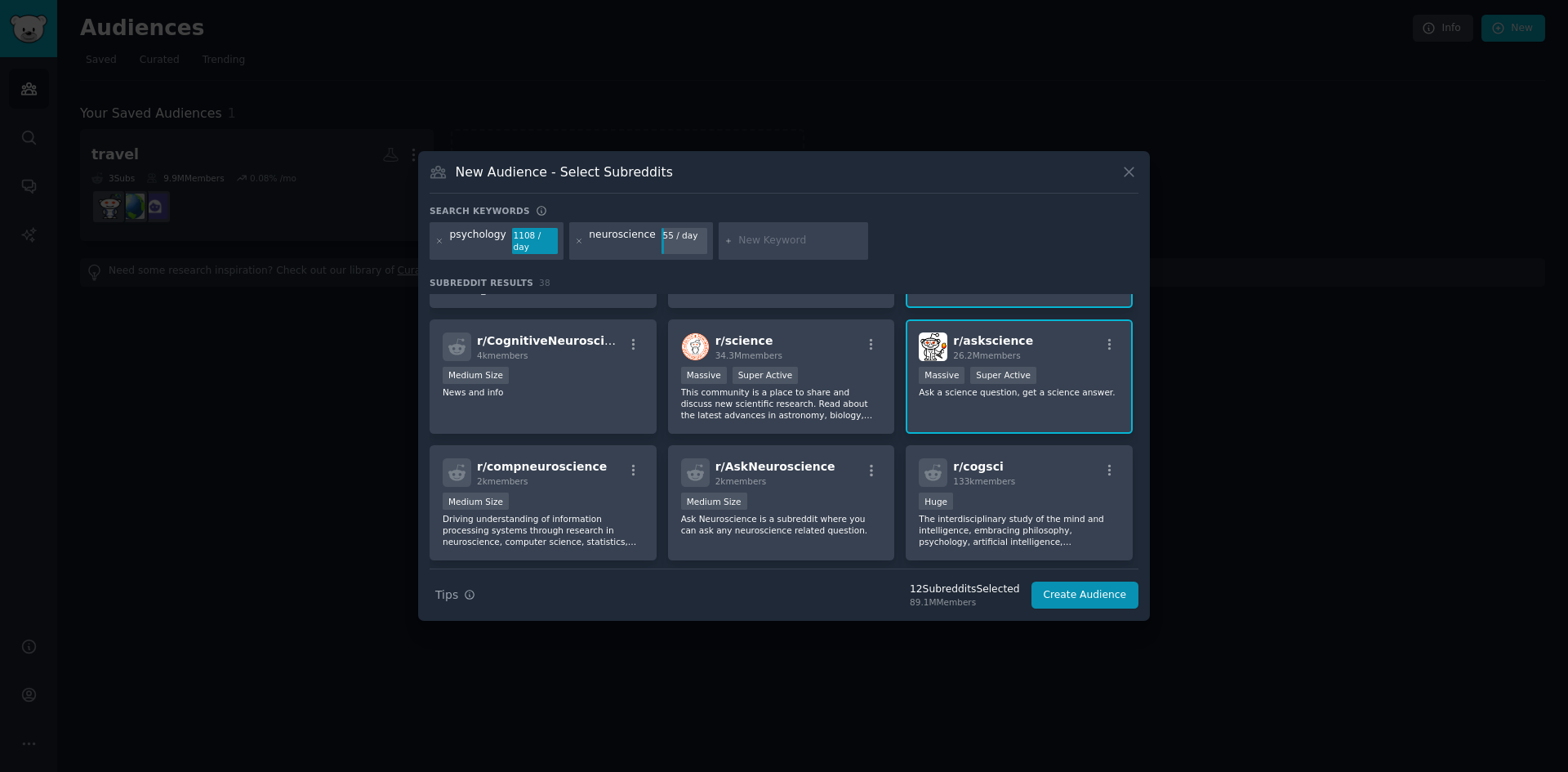
scroll to position [491, 0]
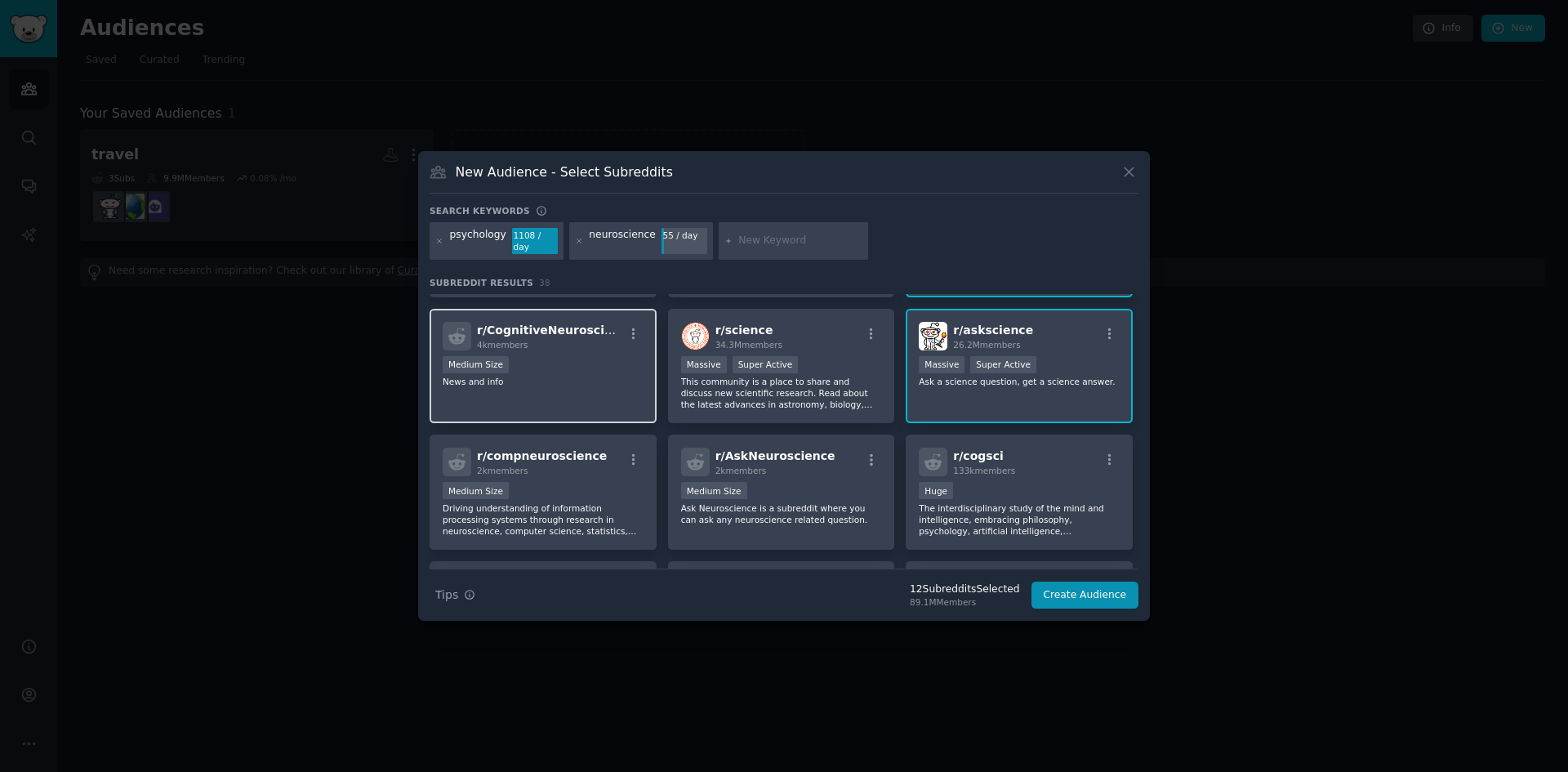
click at [614, 361] on div "Medium Size" at bounding box center [543, 366] width 201 height 20
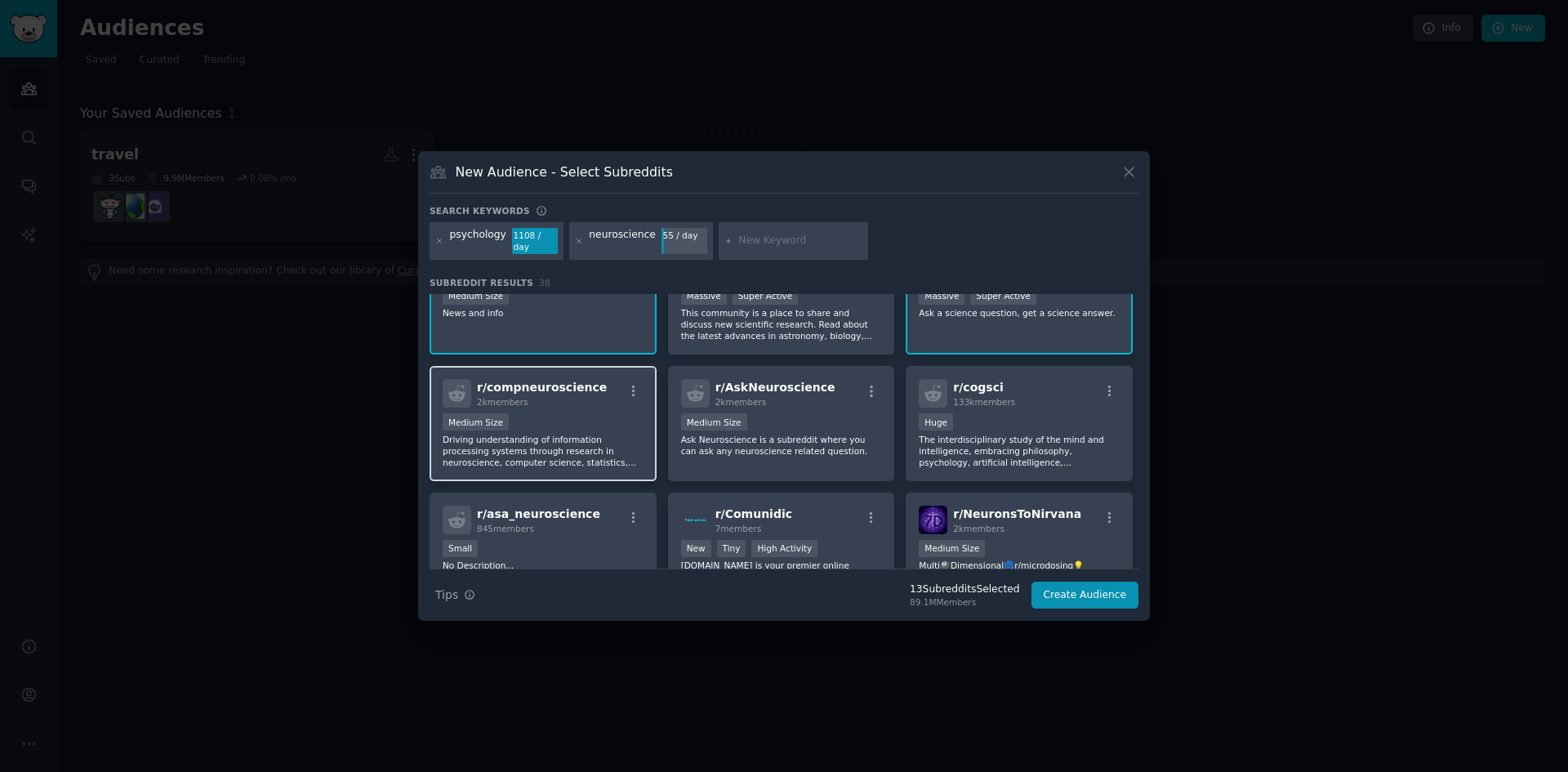
scroll to position [572, 0]
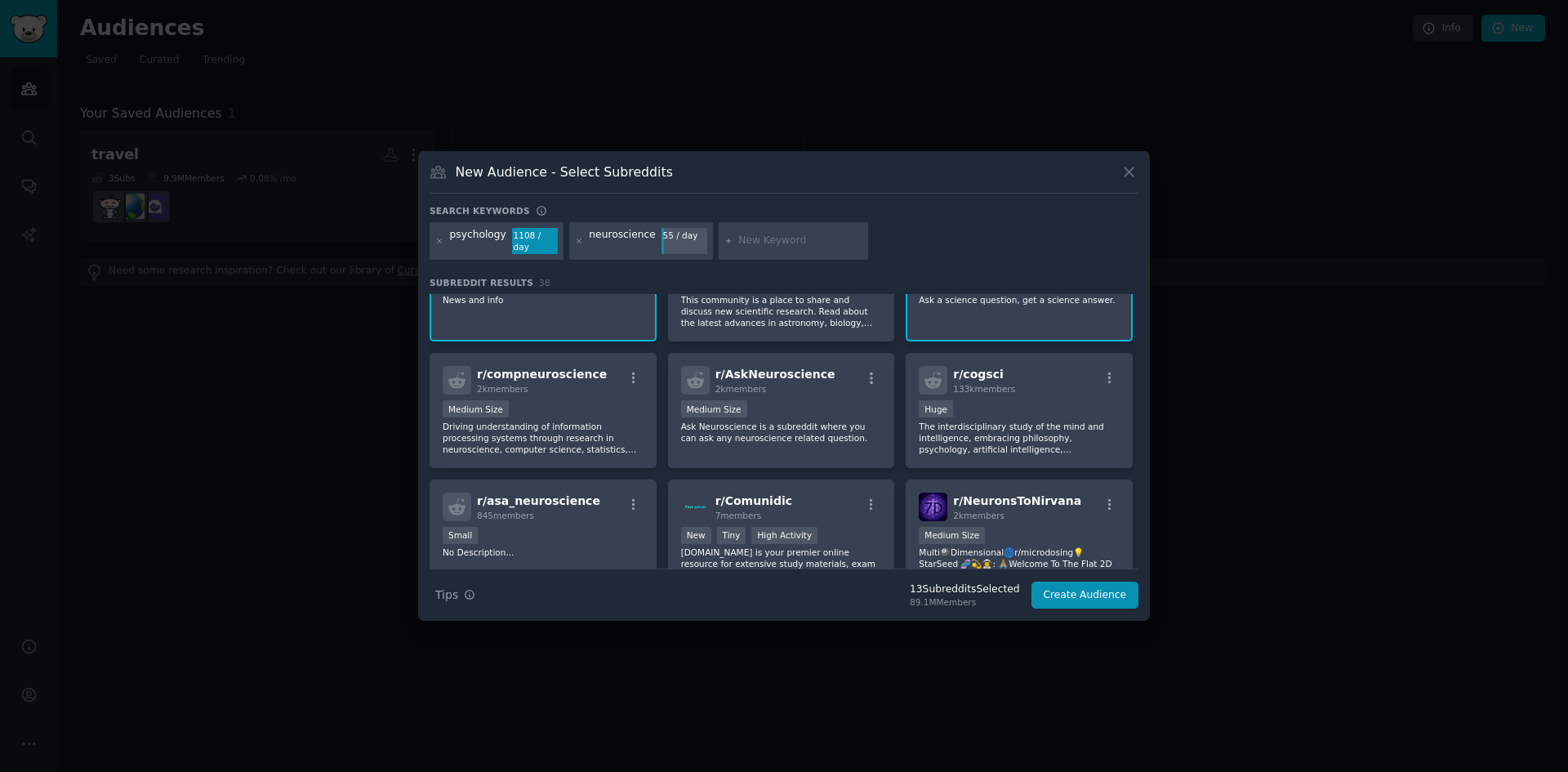
click at [764, 230] on div at bounding box center [794, 241] width 150 height 37
click at [767, 242] on input "text" at bounding box center [801, 241] width 124 height 14
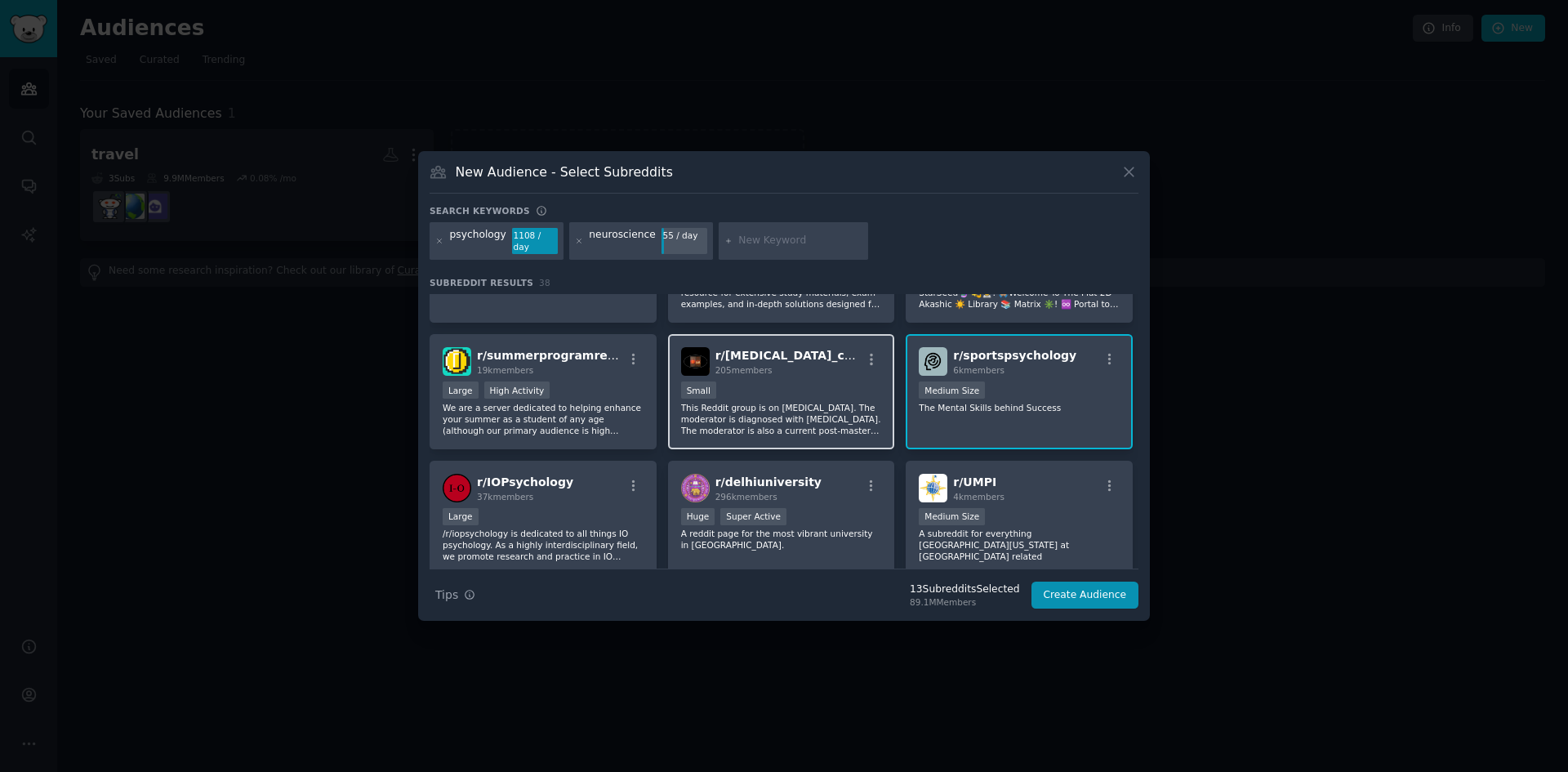
scroll to position [899, 0]
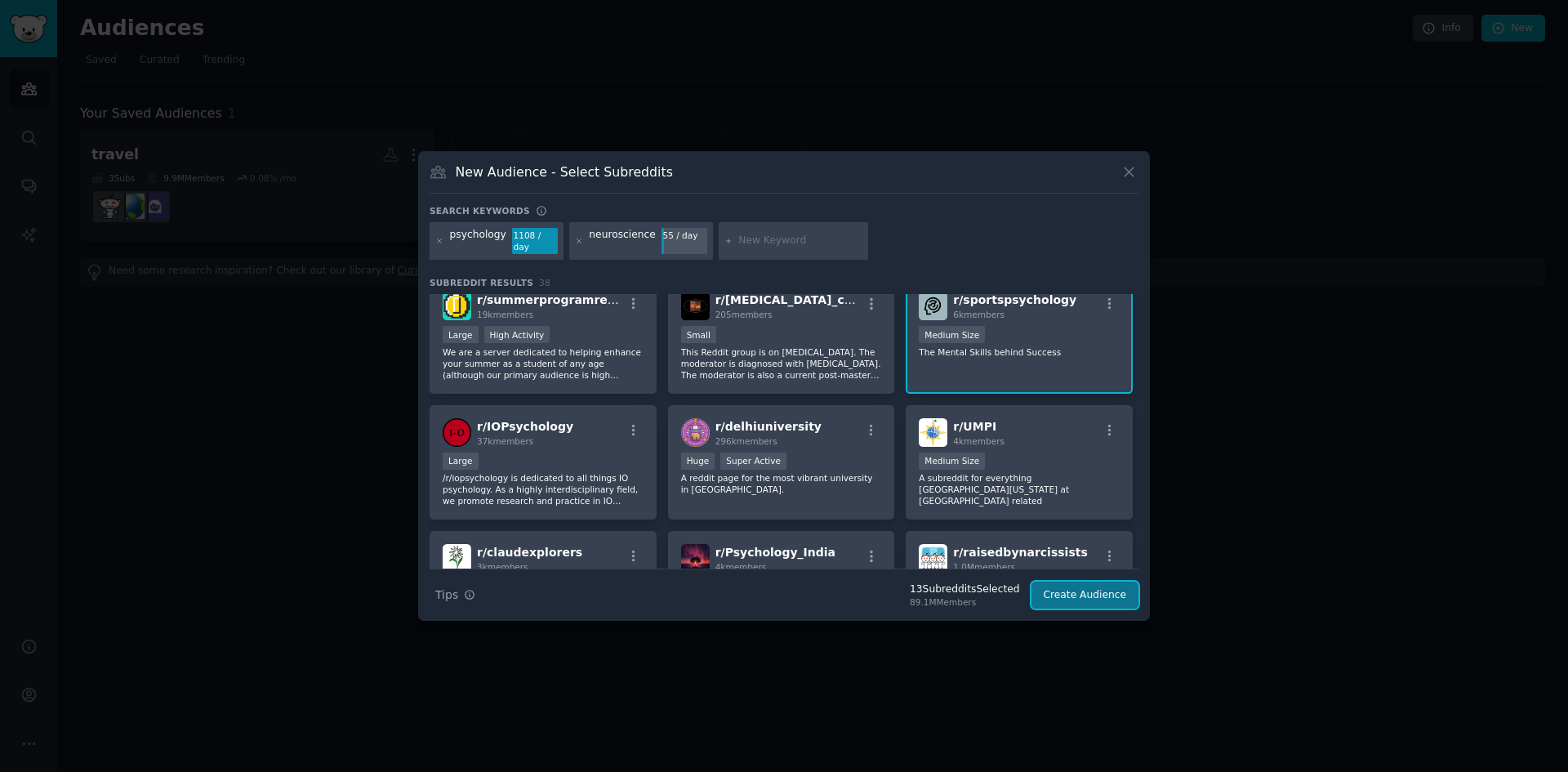
click at [1117, 594] on button "Create Audience" at bounding box center [1085, 595] width 108 height 28
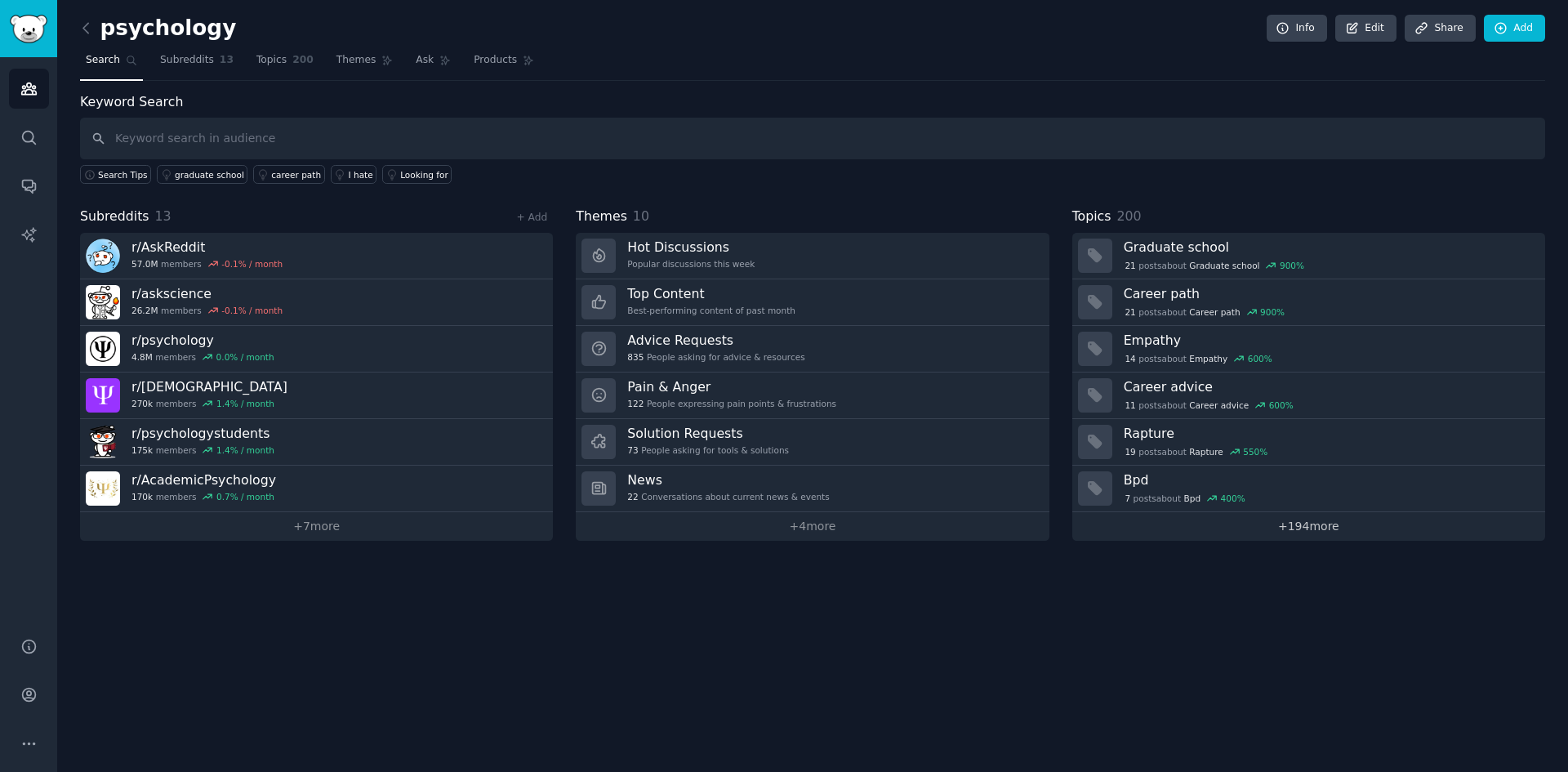
click at [1290, 535] on link "+ 194 more" at bounding box center [1309, 527] width 473 height 29
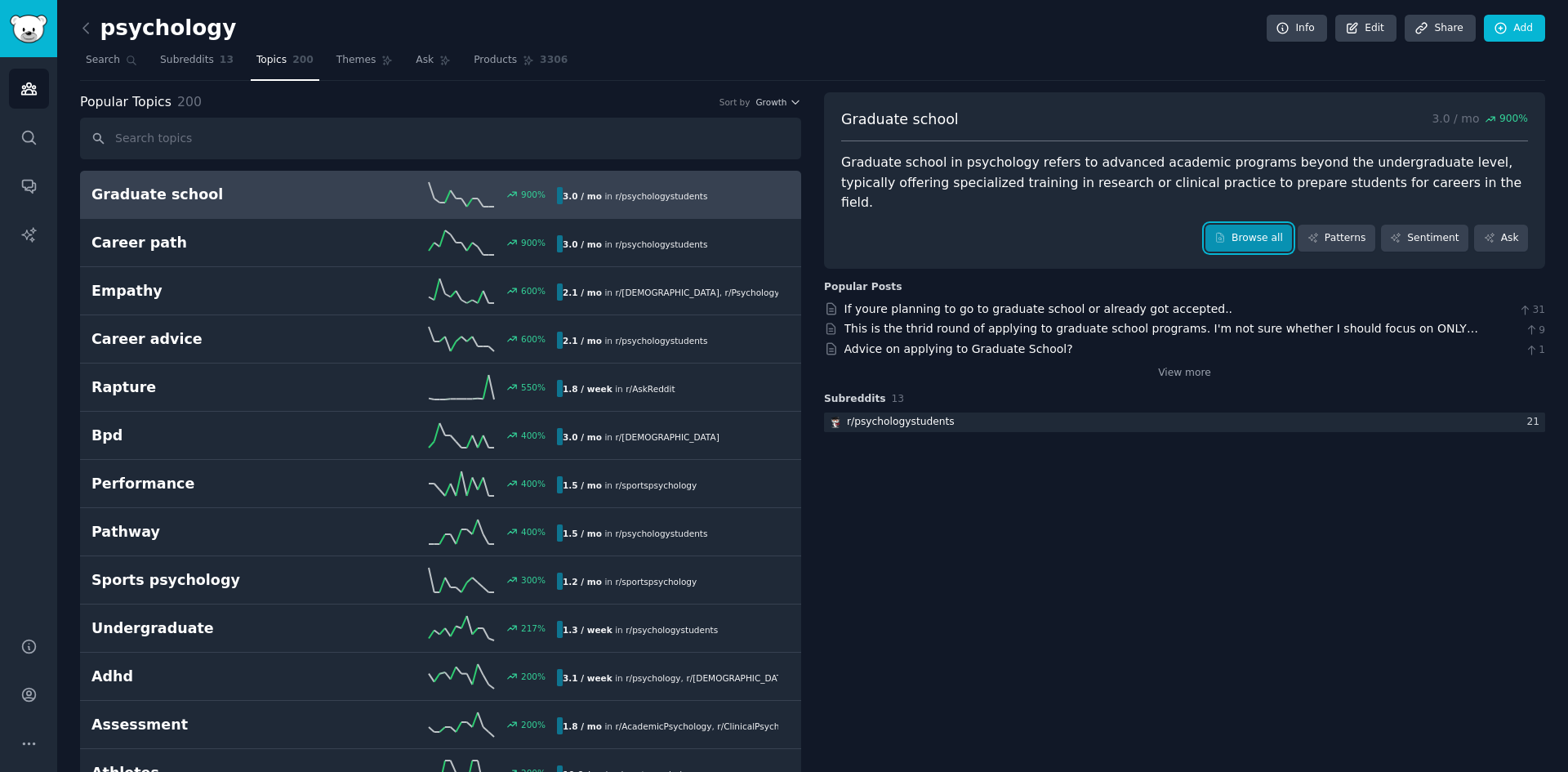
click at [1249, 224] on link "Browse all" at bounding box center [1249, 238] width 88 height 28
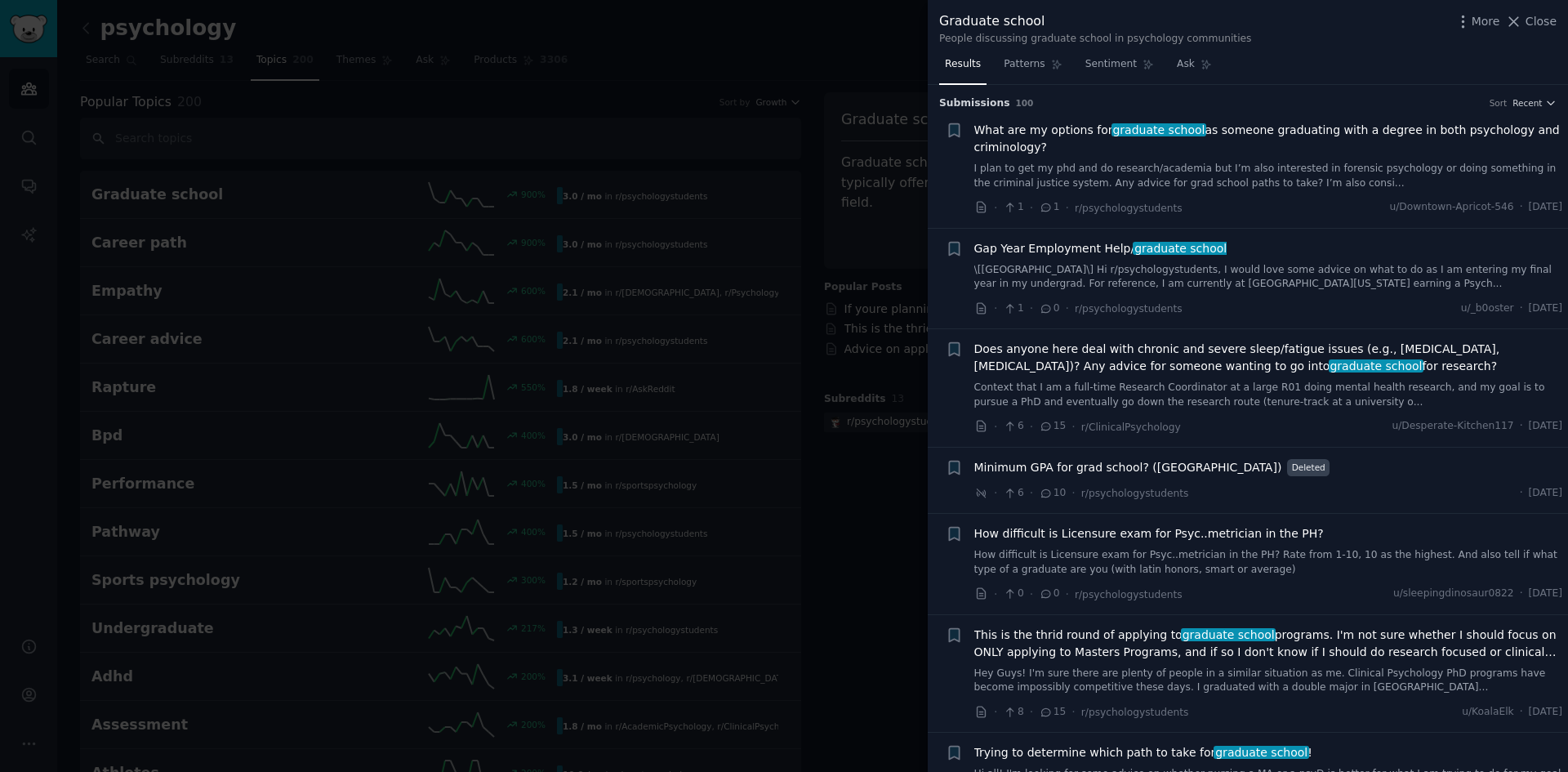
click at [885, 429] on div at bounding box center [784, 386] width 1568 height 772
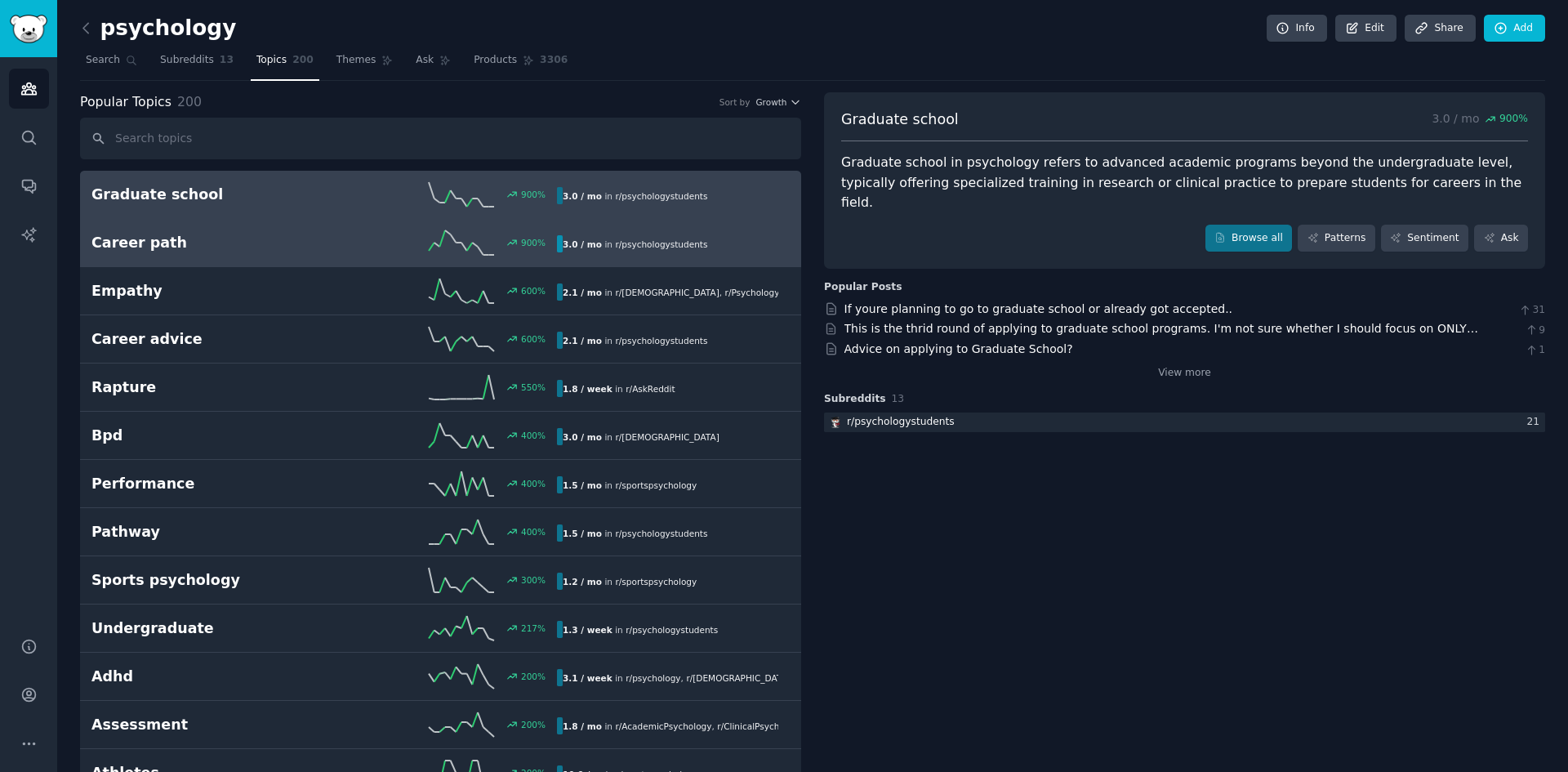
click at [205, 240] on h2 "Career path" at bounding box center [208, 243] width 233 height 20
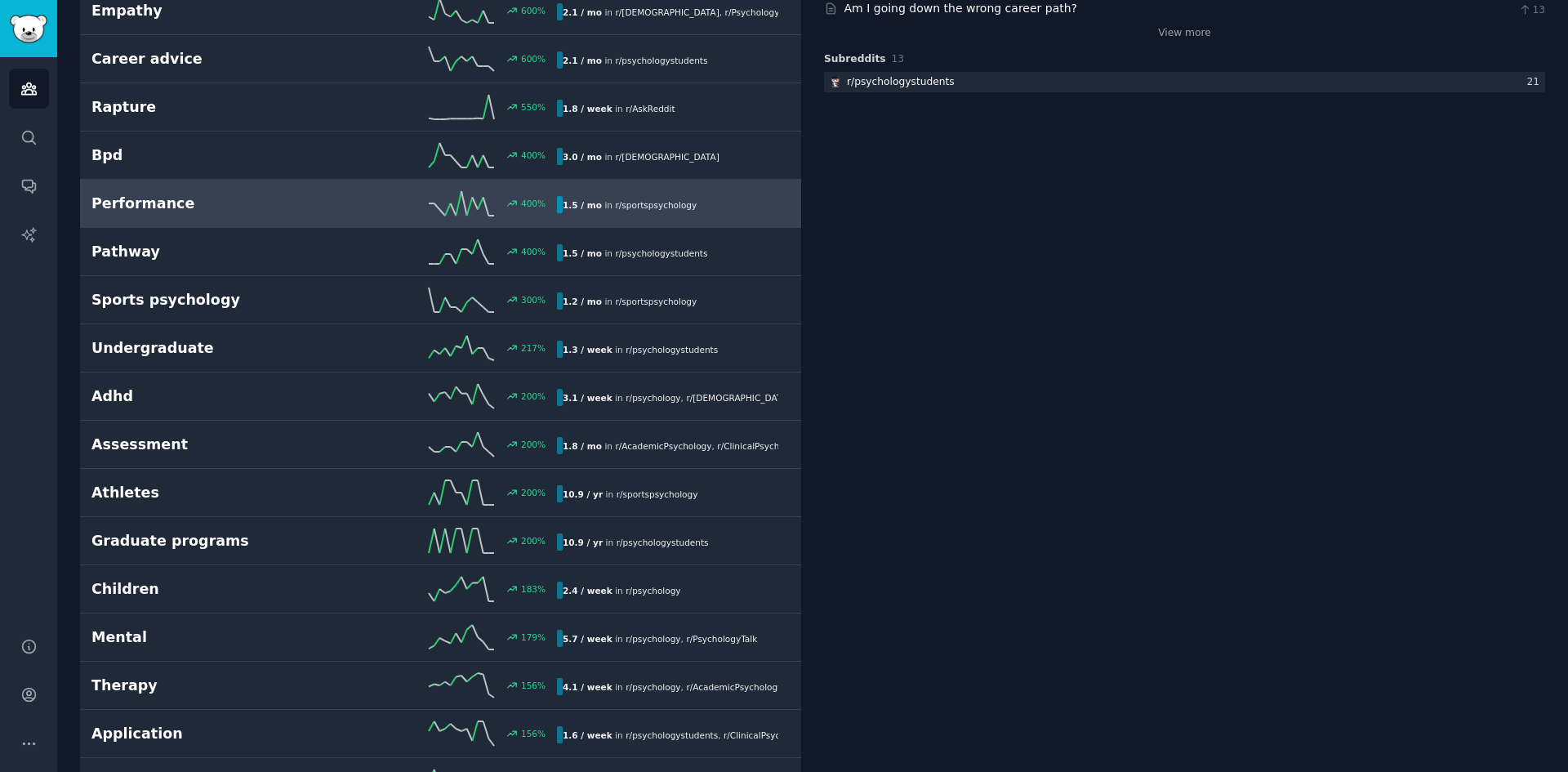
scroll to position [245, 0]
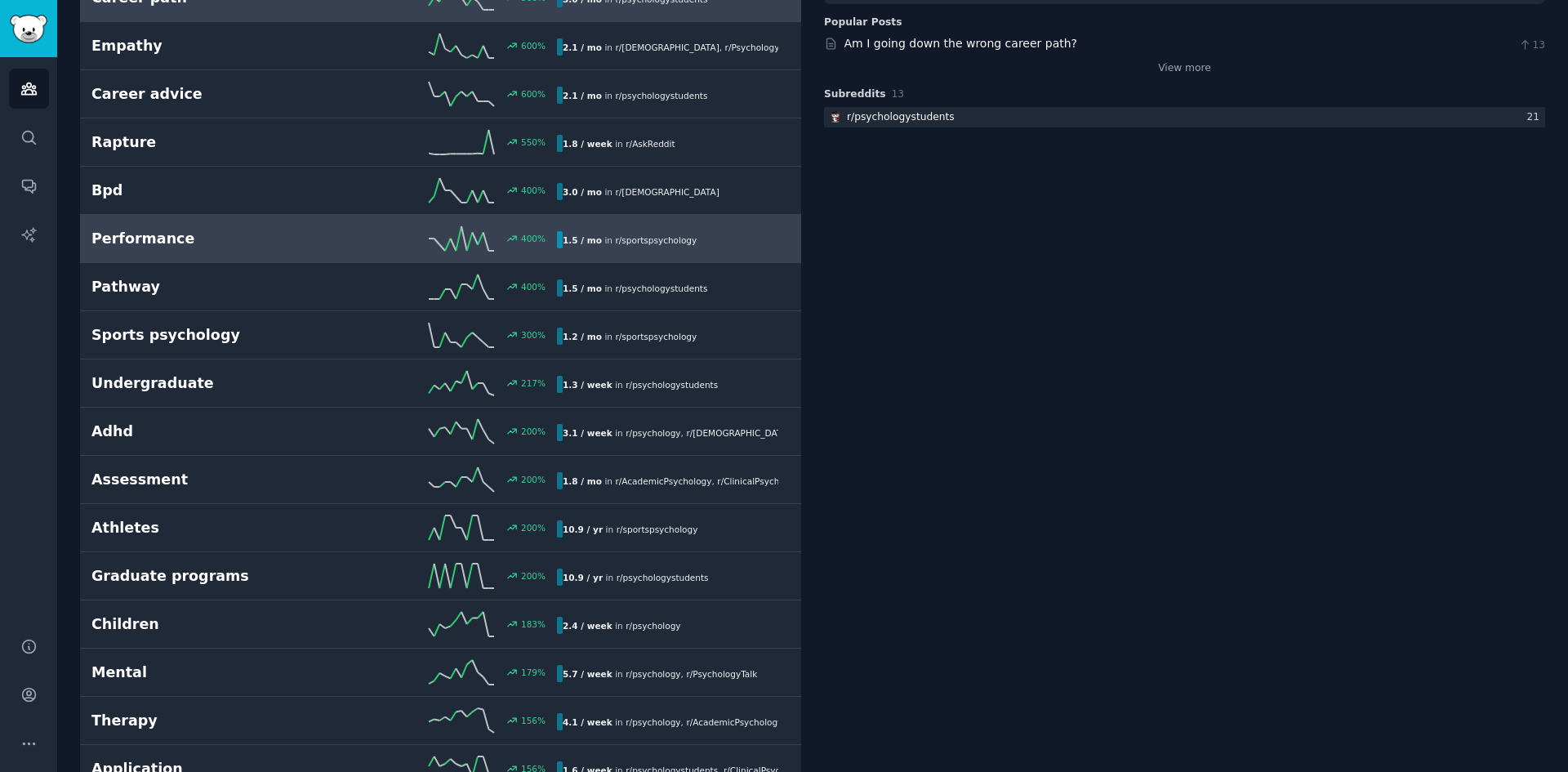
click at [249, 253] on link "Performance 400 % 1.5 / mo in r/ sportspsychology" at bounding box center [440, 239] width 722 height 48
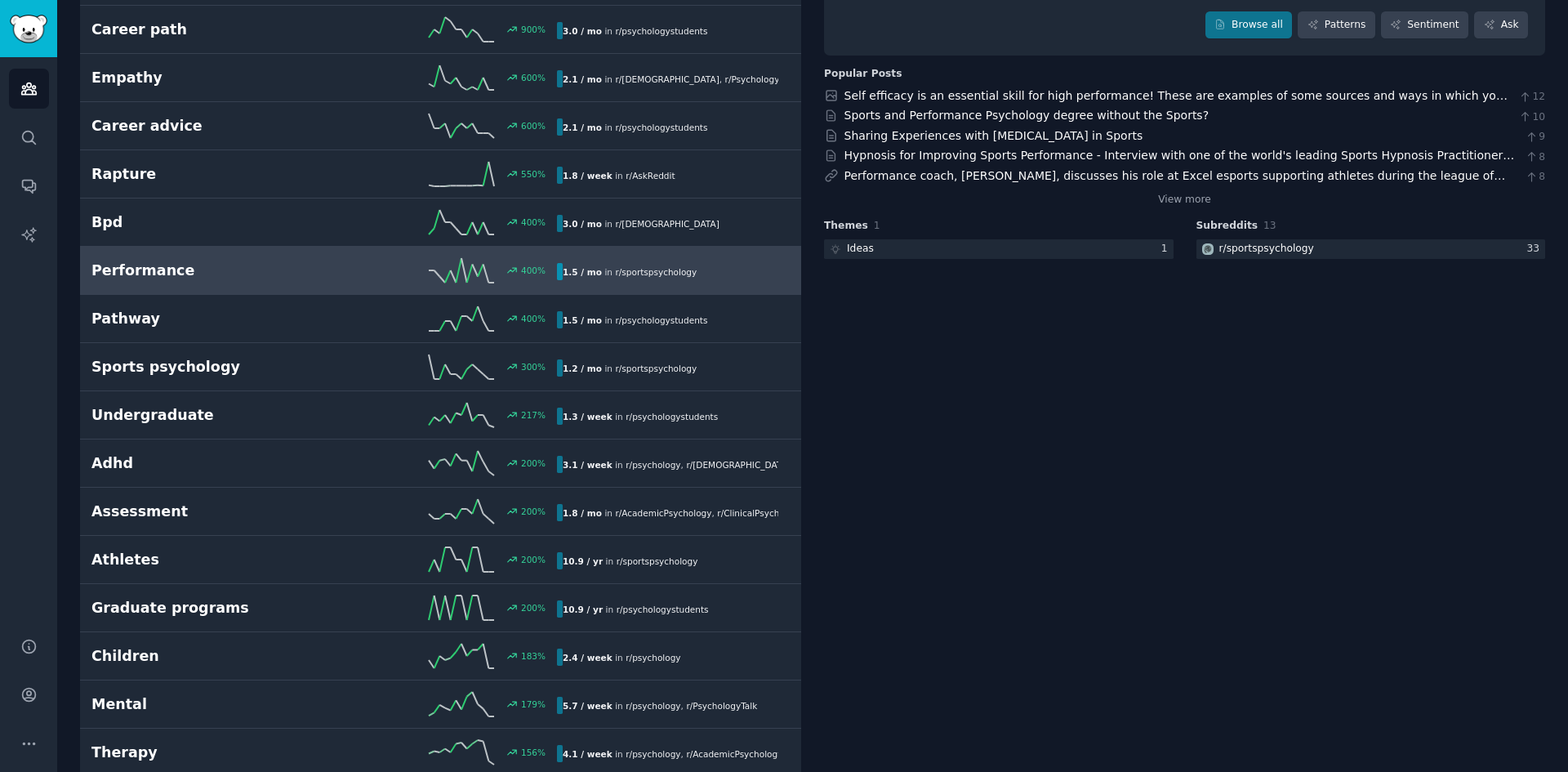
scroll to position [10, 0]
